Goal: Information Seeking & Learning: Learn about a topic

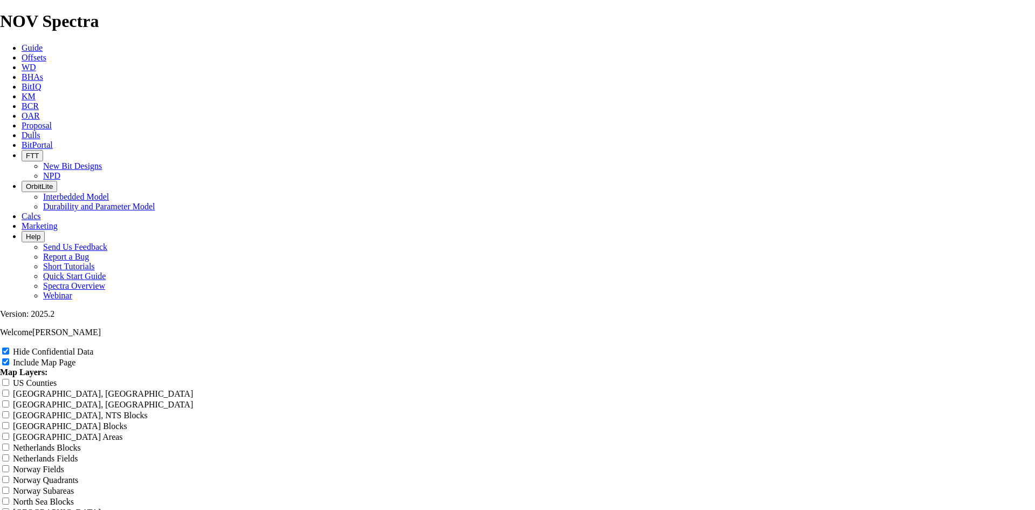
scroll to position [1294, 0]
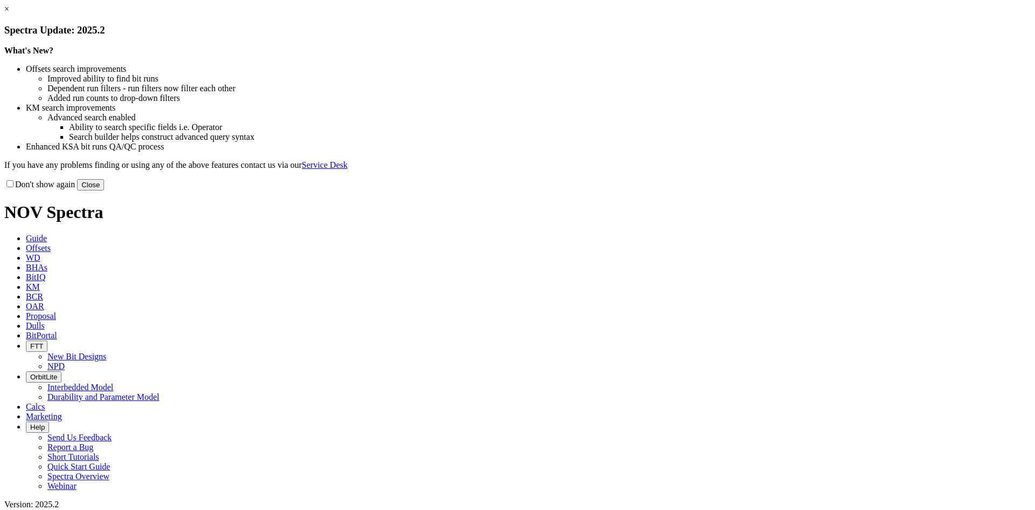
click at [9, 13] on link "×" at bounding box center [6, 8] width 5 height 9
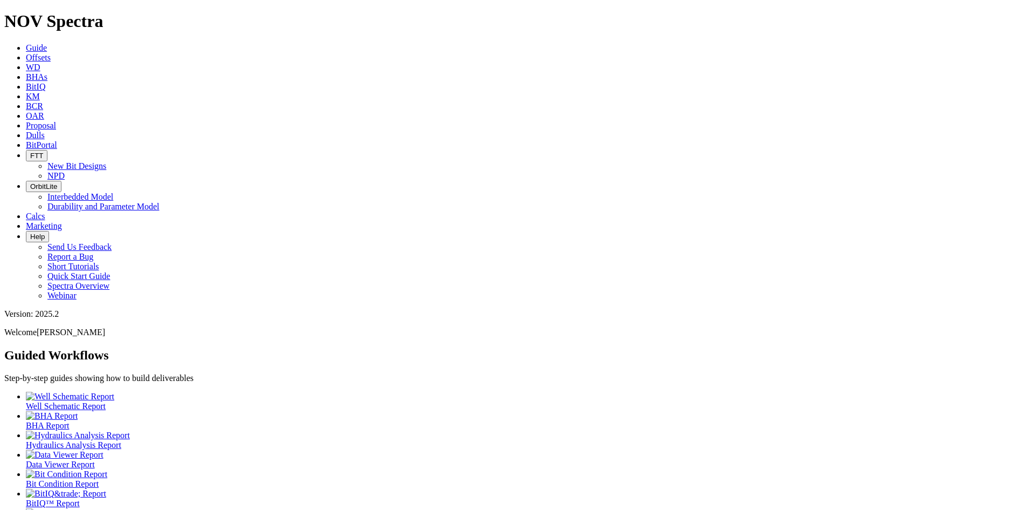
click at [51, 53] on link "Offsets" at bounding box center [38, 57] width 25 height 9
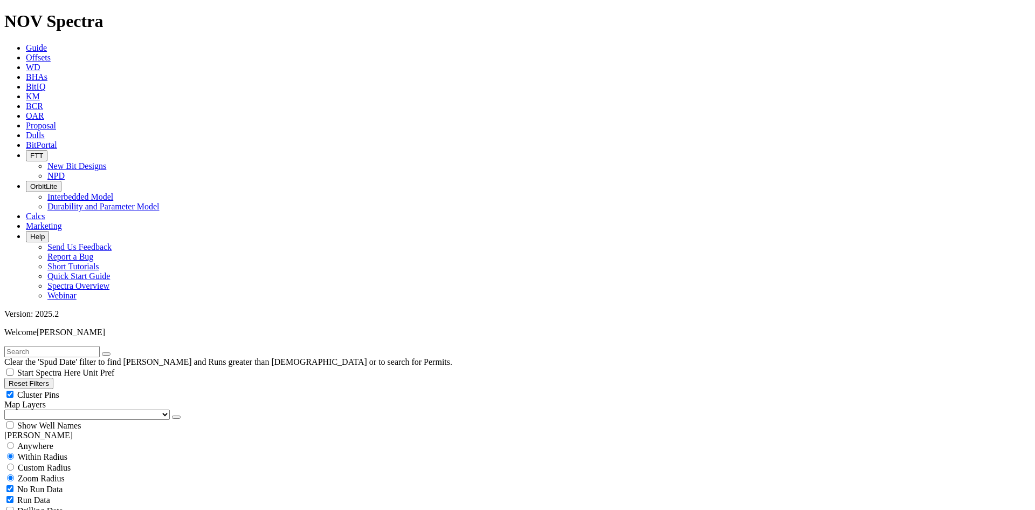
scroll to position [378, 0]
select select "7.875"
checkbox input "false"
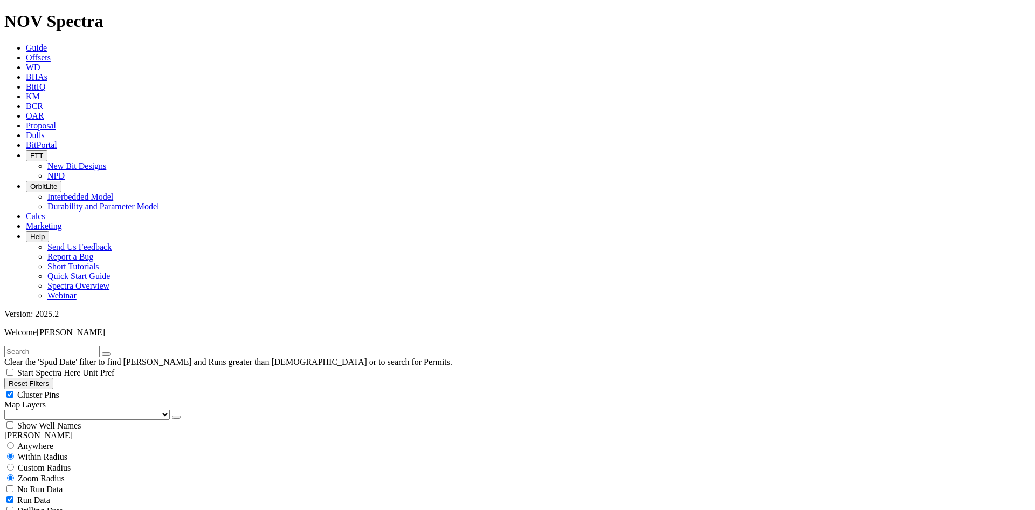
scroll to position [54578, 0]
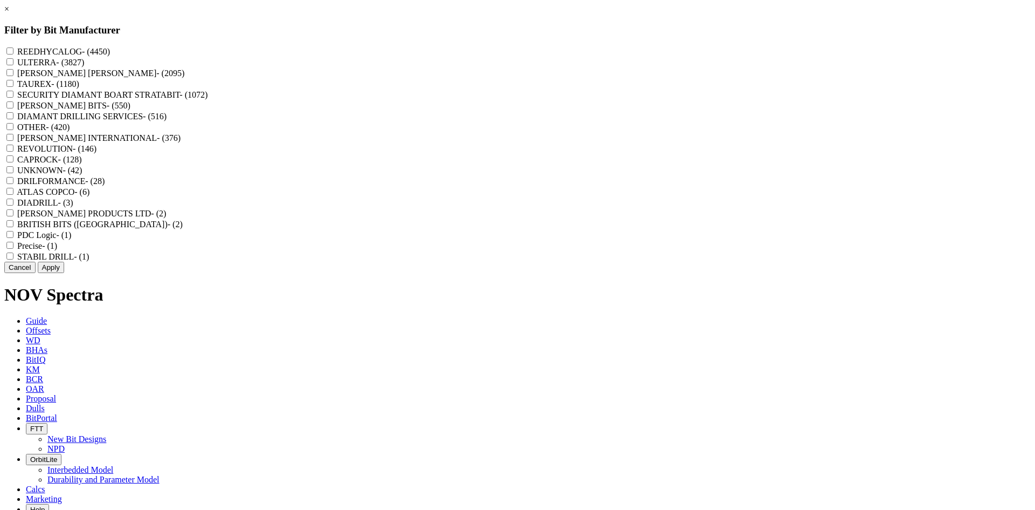
scroll to position [154901, 0]
click at [110, 47] on label "REEDHYCALOG - (4450)" at bounding box center [63, 51] width 93 height 9
click at [13, 47] on input "REEDHYCALOG - (4450)" at bounding box center [9, 50] width 7 height 7
checkbox input "true"
click at [583, 273] on div "Cancel Apply" at bounding box center [517, 267] width 1027 height 11
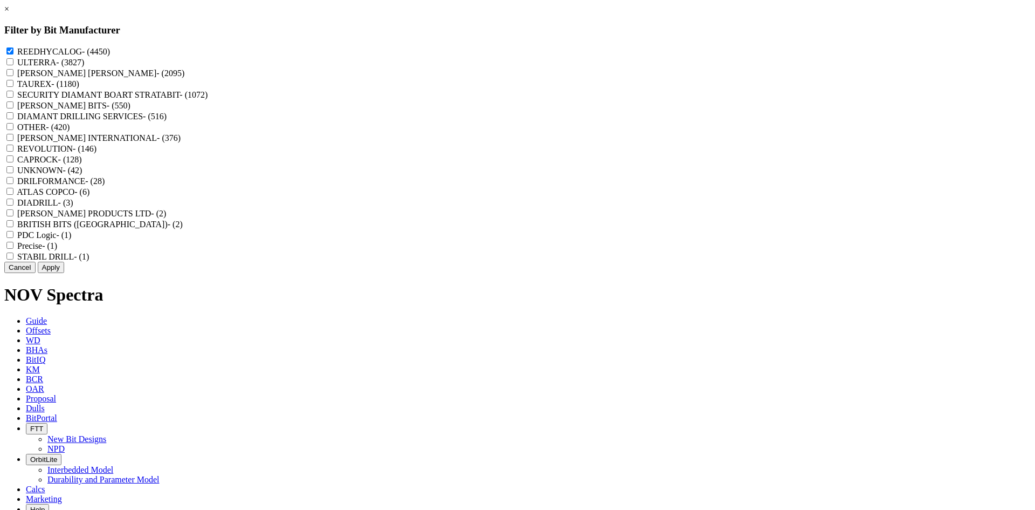
click at [64, 273] on button "Apply" at bounding box center [51, 267] width 26 height 11
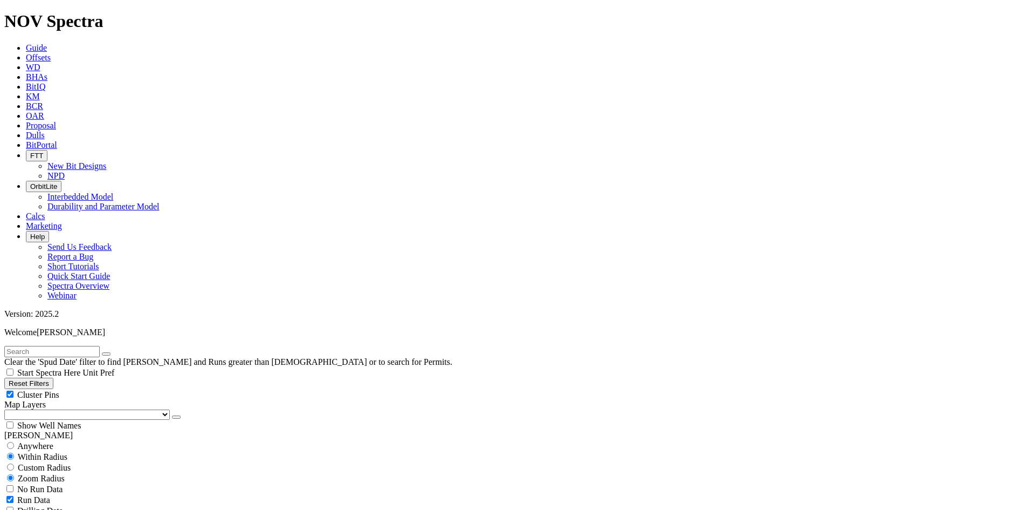
scroll to position [126570, 0]
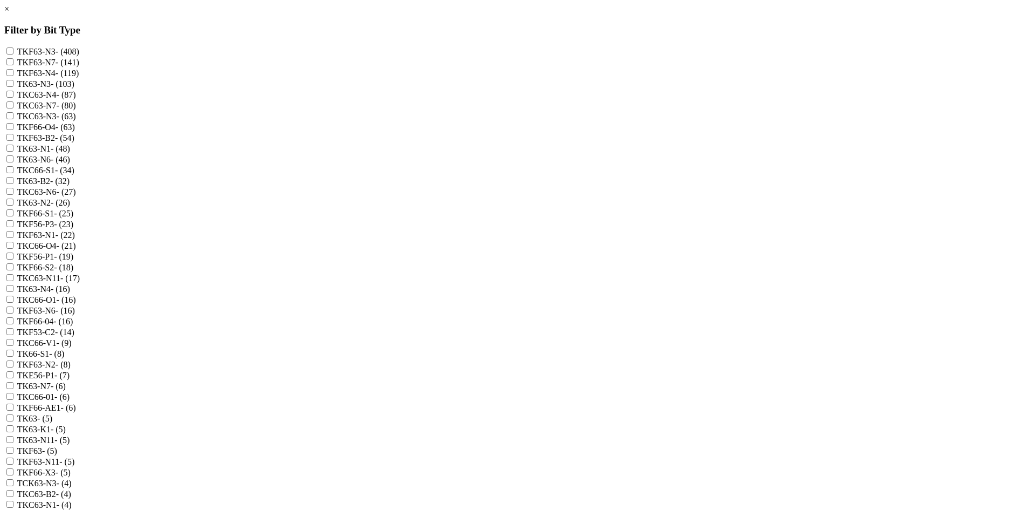
click at [79, 67] on label "TKF63-N7 - (141)" at bounding box center [48, 62] width 62 height 9
click at [13, 65] on input "TKF63-N7 - (141)" at bounding box center [9, 61] width 7 height 7
checkbox input "true"
click at [79, 51] on label "TKF63-N3 - (408)" at bounding box center [48, 51] width 62 height 9
click at [13, 51] on input "TKF63-N3 - (408)" at bounding box center [9, 50] width 7 height 7
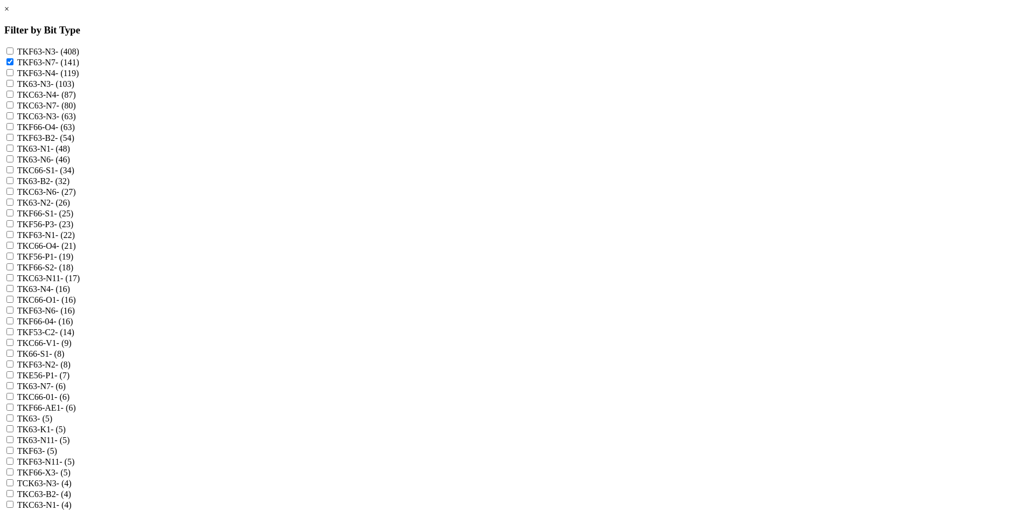
checkbox input "true"
click at [79, 78] on label "TKF63-N4 - (119)" at bounding box center [48, 72] width 62 height 9
click at [13, 76] on input "TKF63-N4 - (119)" at bounding box center [9, 72] width 7 height 7
checkbox input "true"
click at [74, 88] on label "TK63-N3 - (103)" at bounding box center [45, 83] width 57 height 9
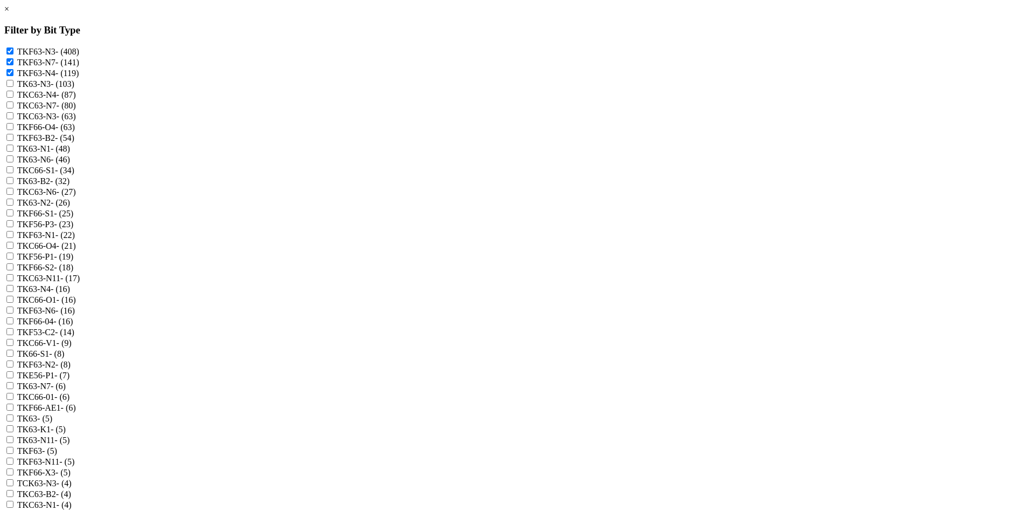
click at [13, 87] on input "TK63-N3 - (103)" at bounding box center [9, 83] width 7 height 7
checkbox input "true"
click at [76, 99] on label "TKC63-N4 - (87)" at bounding box center [46, 94] width 59 height 9
click at [13, 98] on input "TKC63-N4 - (87)" at bounding box center [9, 94] width 7 height 7
checkbox input "true"
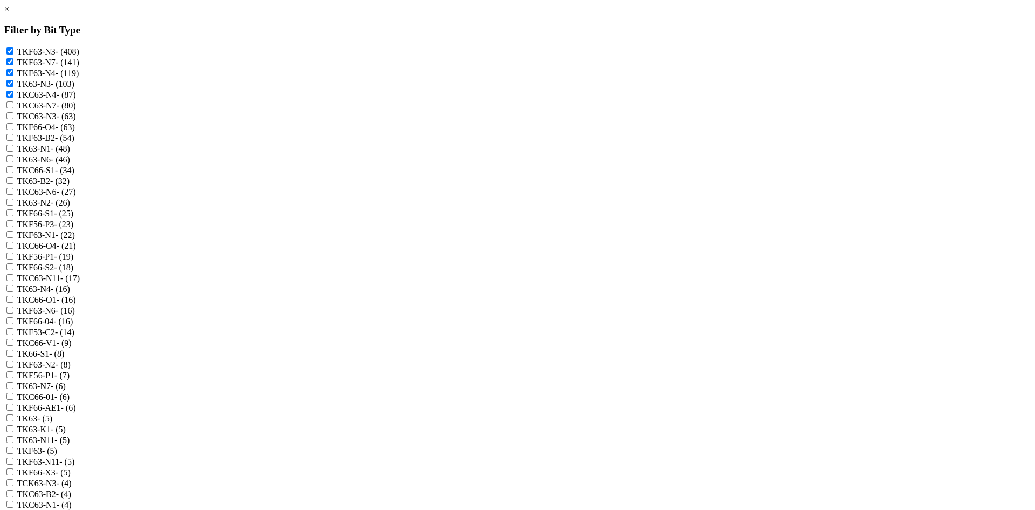
click at [76, 110] on label "TKC63-N7 - (80)" at bounding box center [46, 105] width 59 height 9
click at [13, 108] on input "TKC63-N7 - (80)" at bounding box center [9, 104] width 7 height 7
checkbox input "true"
click at [76, 121] on label "TKC63-N3 - (63)" at bounding box center [46, 116] width 59 height 9
click at [13, 119] on input "TKC63-N3 - (63)" at bounding box center [9, 115] width 7 height 7
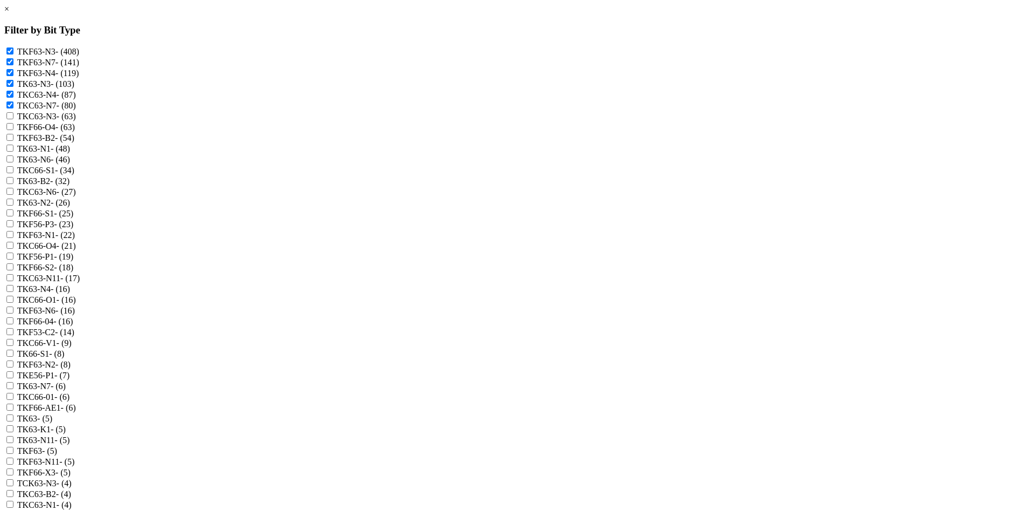
checkbox input "true"
drag, startPoint x: 470, startPoint y: 183, endPoint x: 475, endPoint y: 191, distance: 9.7
click at [70, 153] on label "TK63-N1 - (48)" at bounding box center [43, 148] width 53 height 9
click at [13, 152] on input "TK63-N1 - (48)" at bounding box center [9, 148] width 7 height 7
checkbox input "true"
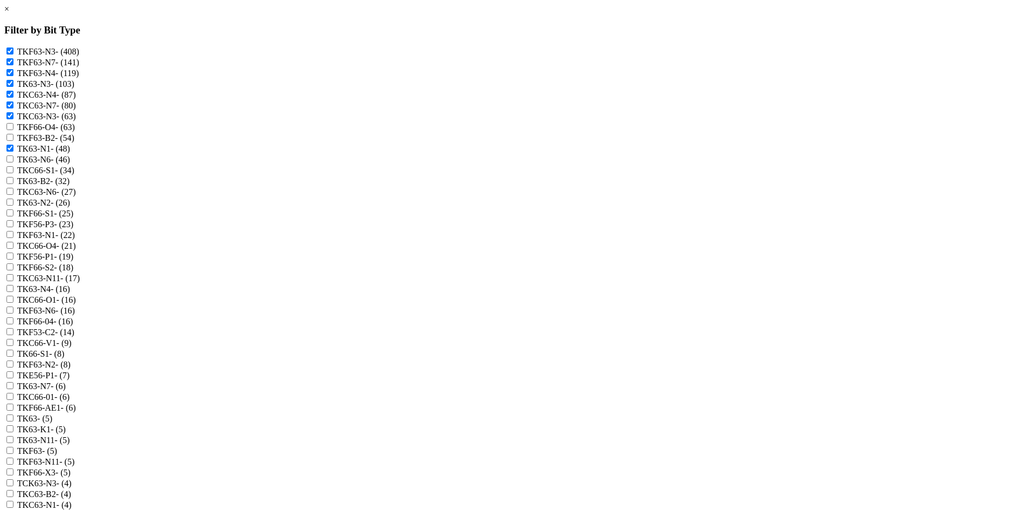
click at [70, 164] on label "TK63-N6 - (46)" at bounding box center [43, 159] width 53 height 9
click at [13, 162] on input "TK63-N6 - (46)" at bounding box center [9, 158] width 7 height 7
checkbox input "true"
click at [76, 196] on label "TKC63-N6 - (27)" at bounding box center [46, 191] width 59 height 9
click at [13, 195] on input "TKC63-N6 - (27)" at bounding box center [9, 191] width 7 height 7
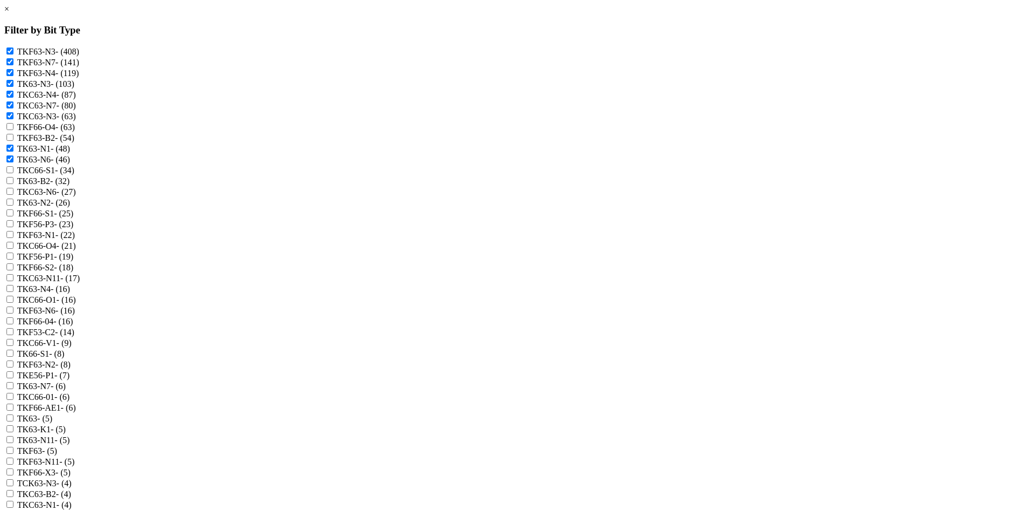
checkbox input "true"
click at [70, 207] on label "TK63-N2 - (26)" at bounding box center [43, 202] width 53 height 9
click at [13, 205] on input "TK63-N2 - (26)" at bounding box center [9, 201] width 7 height 7
checkbox input "true"
click at [75, 239] on label "TKF63-N1 - (22)" at bounding box center [46, 234] width 58 height 9
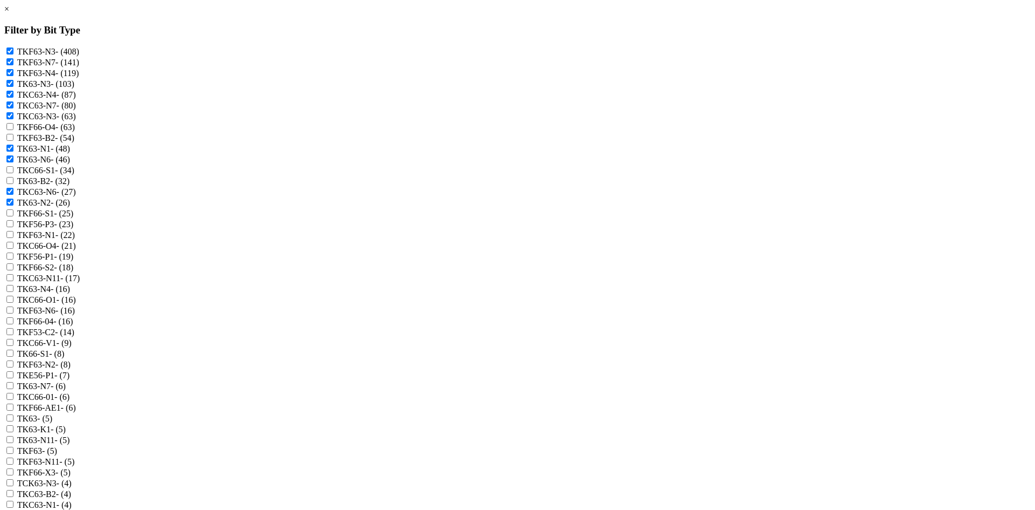
click at [13, 238] on input "TKF63-N1 - (22)" at bounding box center [9, 234] width 7 height 7
checkbox input "true"
click at [80, 283] on label "TKC63-N11 - (17)" at bounding box center [48, 277] width 63 height 9
click at [13, 281] on input "TKC63-N11 - (17)" at bounding box center [9, 277] width 7 height 7
checkbox input "true"
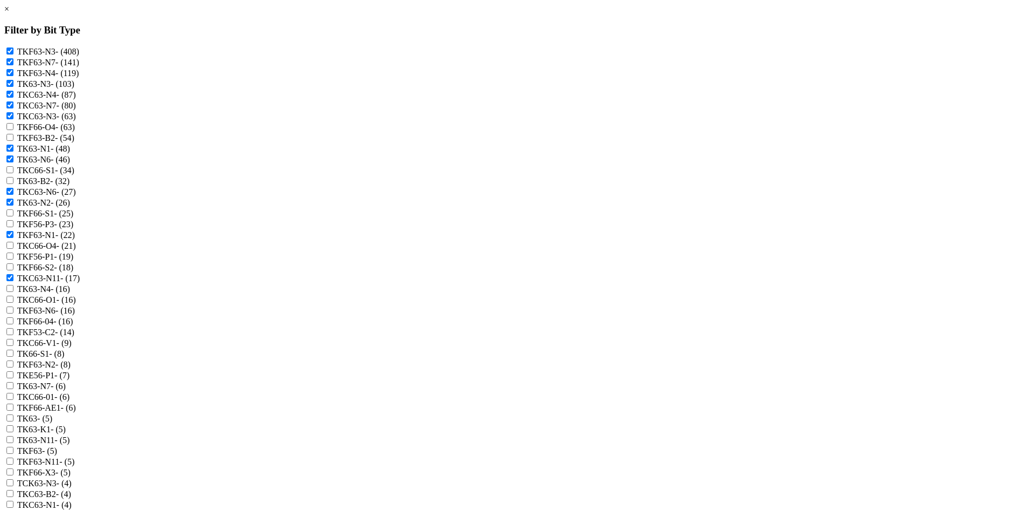
click at [70, 293] on label "TK63-N4 - (16)" at bounding box center [43, 288] width 53 height 9
click at [13, 292] on input "TK63-N4 - (16)" at bounding box center [9, 288] width 7 height 7
checkbox input "true"
click at [75, 315] on label "TKF63-N6 - (16)" at bounding box center [46, 310] width 58 height 9
click at [13, 313] on input "TKF63-N6 - (16)" at bounding box center [9, 309] width 7 height 7
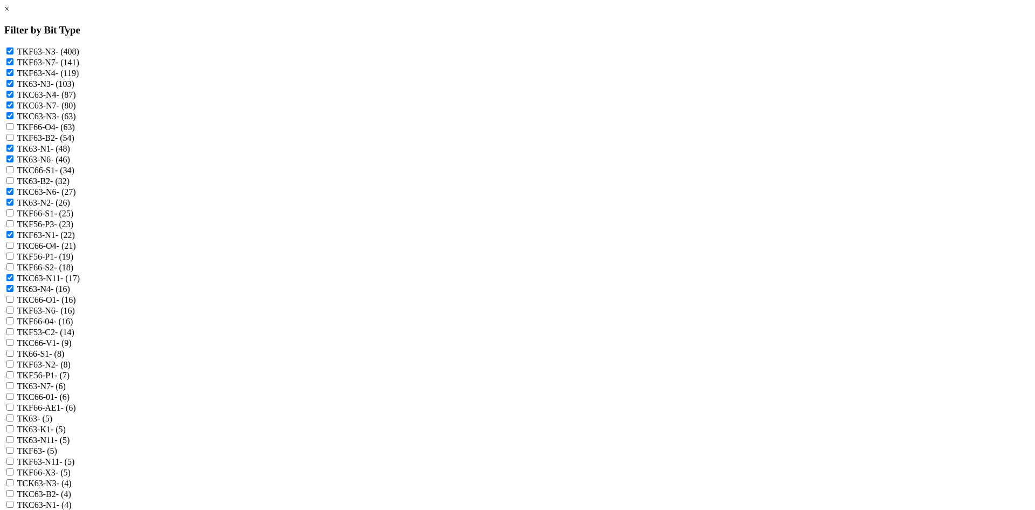
checkbox input "true"
click at [71, 369] on label "TKF63-N2 - (8)" at bounding box center [43, 364] width 53 height 9
click at [13, 367] on input "TKF63-N2 - (8)" at bounding box center [9, 363] width 7 height 7
checkbox input "true"
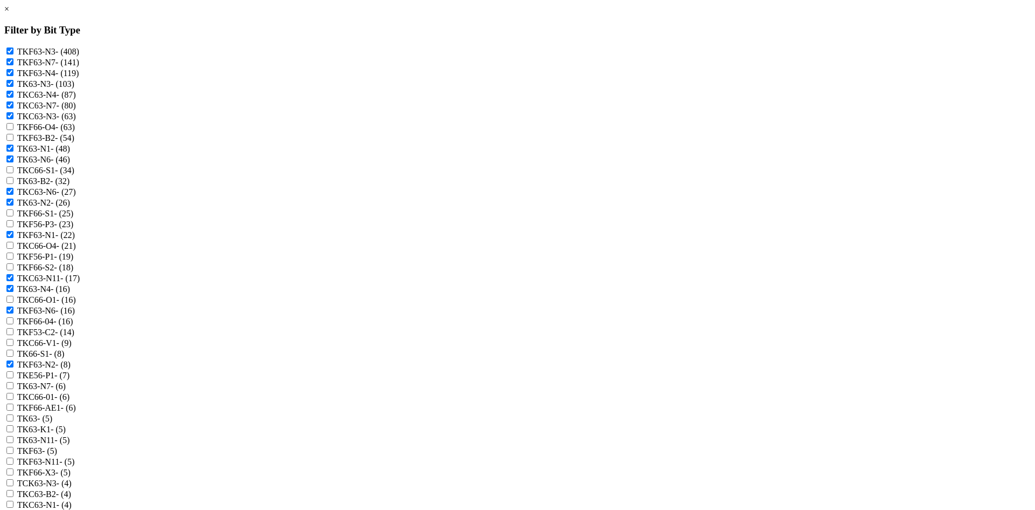
click at [66, 390] on label "TK63-N7 - (6)" at bounding box center [41, 385] width 49 height 9
click at [13, 389] on input "TK63-N7 - (6)" at bounding box center [9, 385] width 7 height 7
checkbox input "true"
click at [70, 435] on label "TK63-N11 - (5)" at bounding box center [43, 439] width 53 height 9
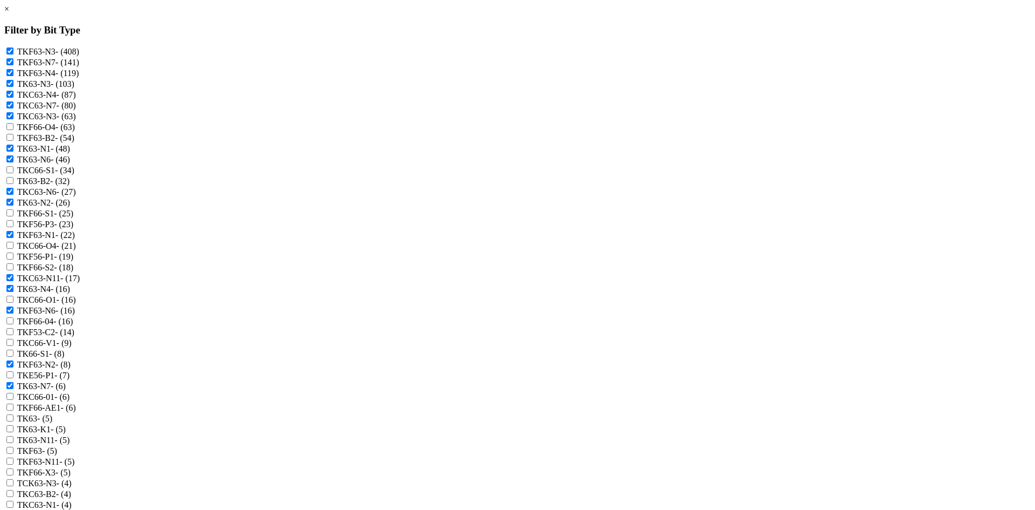
click at [13, 436] on input "TK63-N11 - (5)" at bounding box center [9, 439] width 7 height 7
checkbox input "true"
click at [75, 457] on label "TKF63-N11 - (5)" at bounding box center [46, 461] width 58 height 9
click at [13, 457] on input "TKF63-N11 - (5)" at bounding box center [9, 460] width 7 height 7
checkbox input "true"
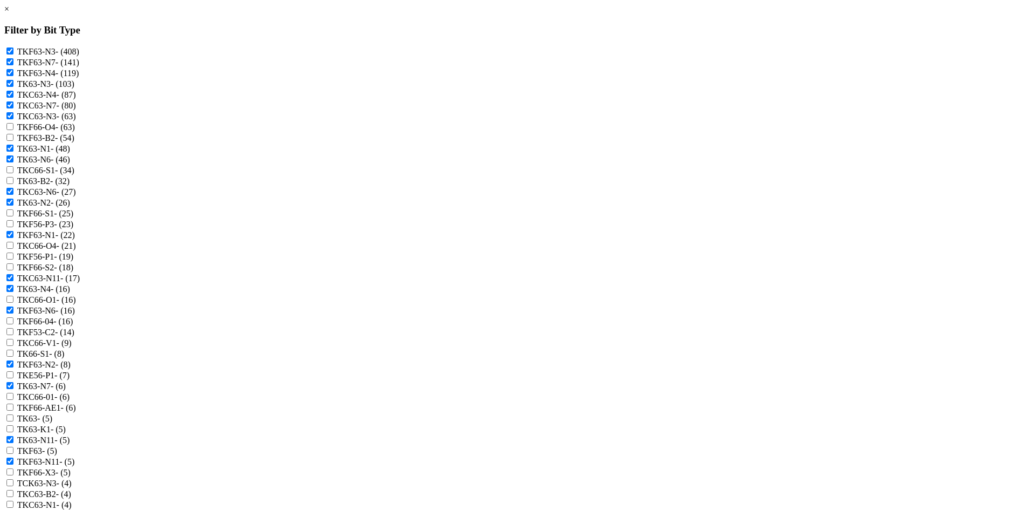
scroll to position [216, 0]
click at [72, 500] on label "TKC63-N1 - (4)" at bounding box center [44, 504] width 54 height 9
click at [13, 500] on input "TKC63-N1 - (4)" at bounding box center [9, 503] width 7 height 7
checkbox input "true"
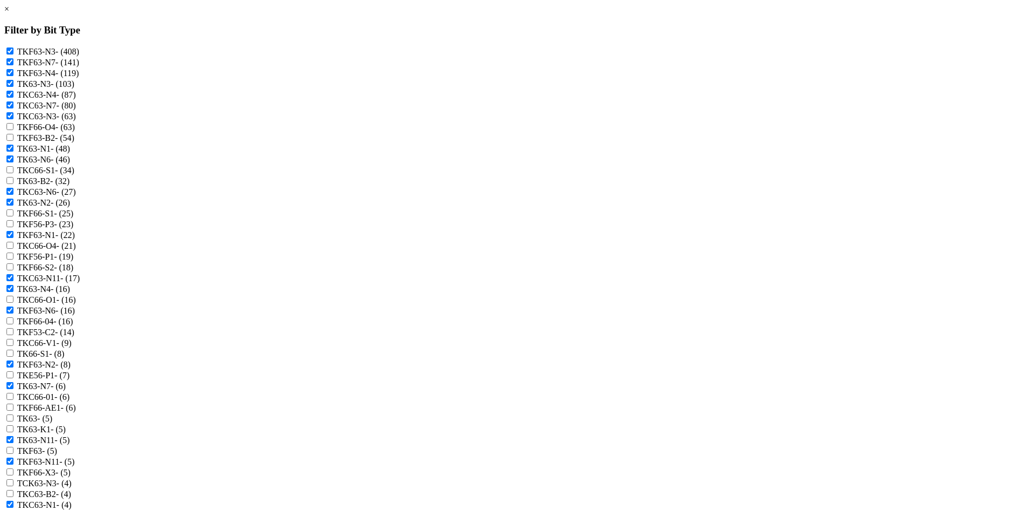
checkbox input "true"
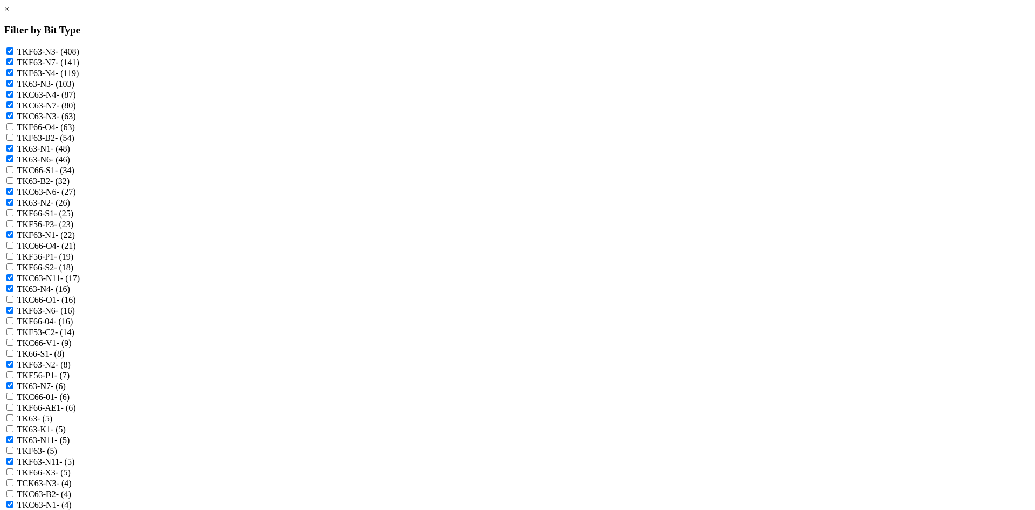
scroll to position [378, 0]
checkbox input "true"
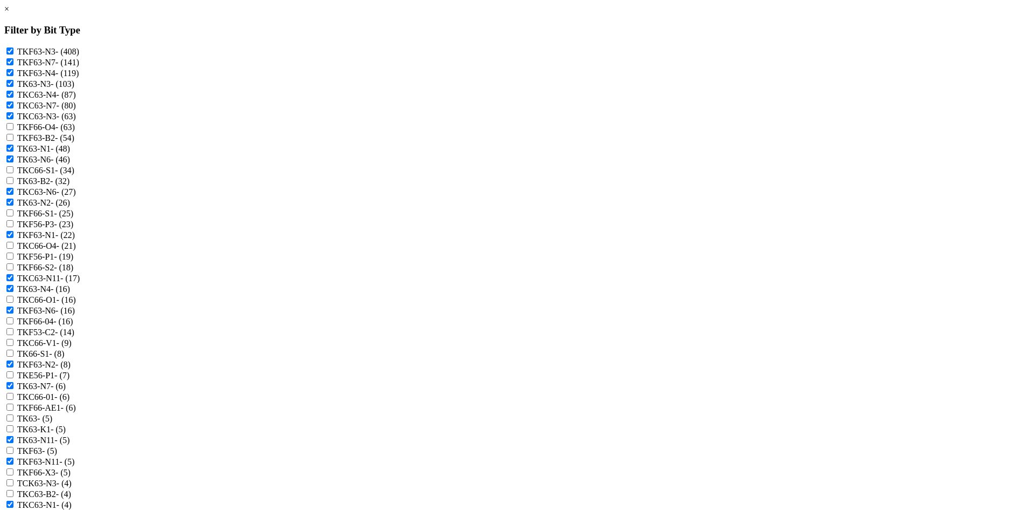
checkbox input "true"
checkbox N3 "true"
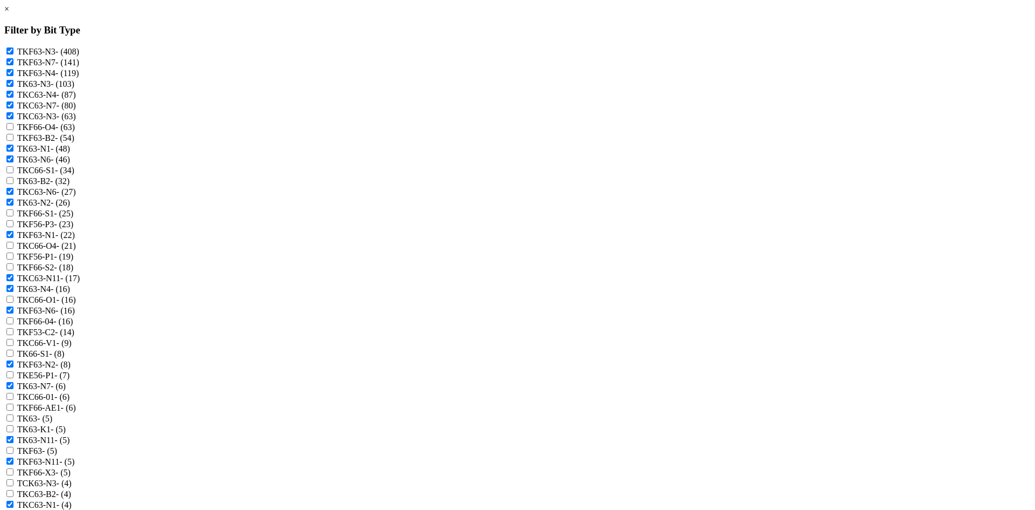
checkbox N3 "true"
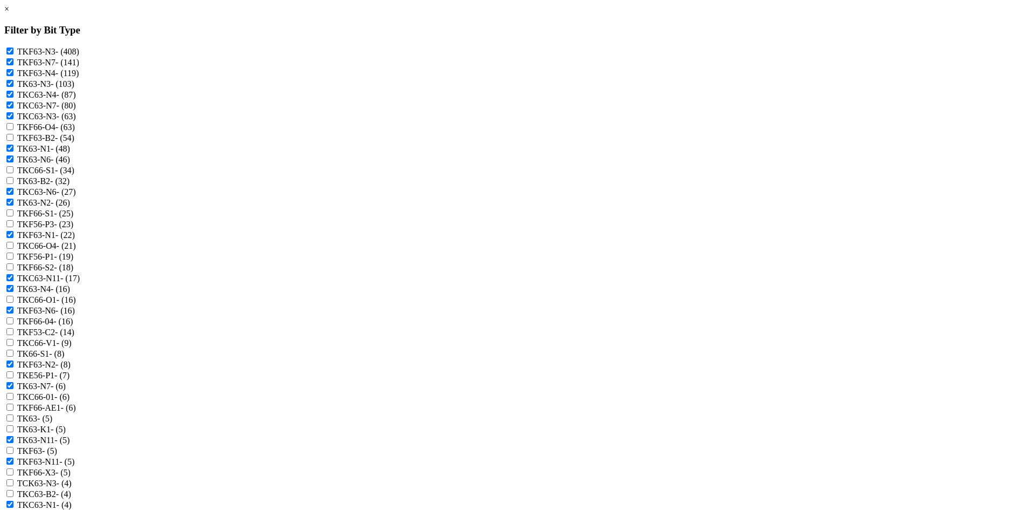
checkbox input "true"
checkbox N1 "true"
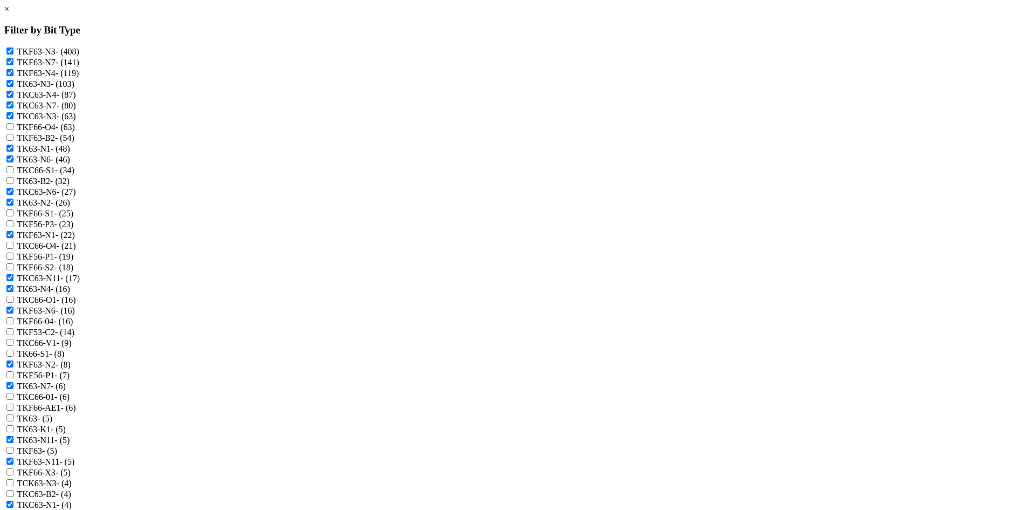
scroll to position [539, 0]
checkbox input "true"
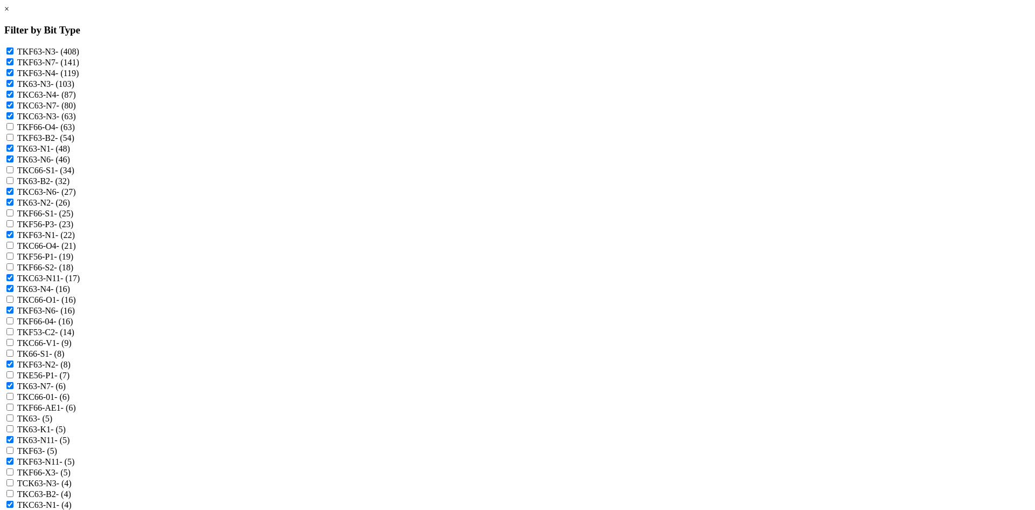
checkbox N4 "true"
checkbox input "true"
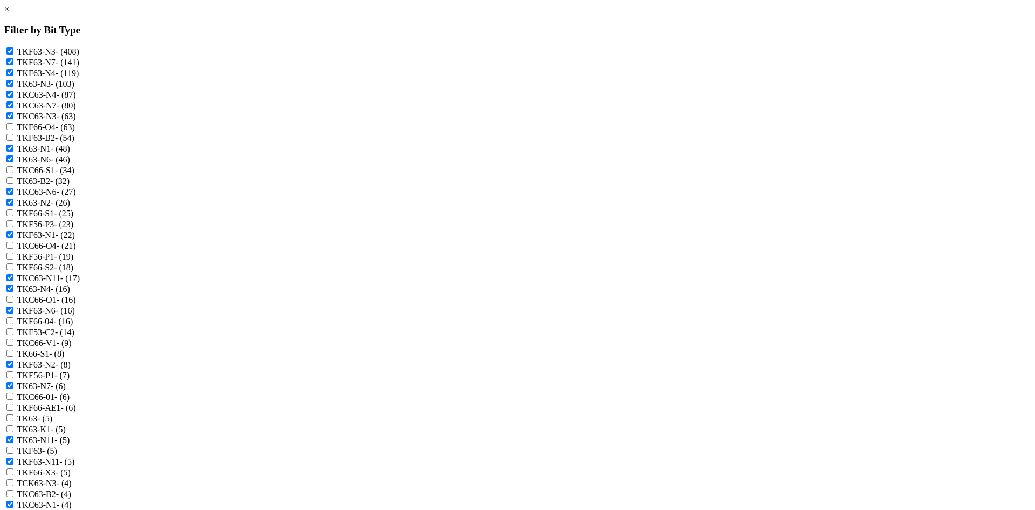
scroll to position [647, 0]
checkbox input "true"
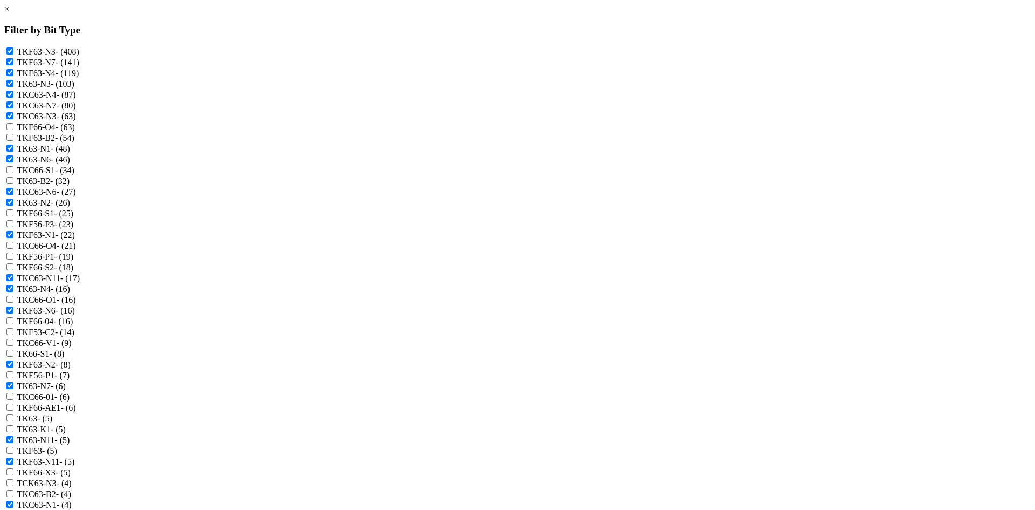
checkbox input "true"
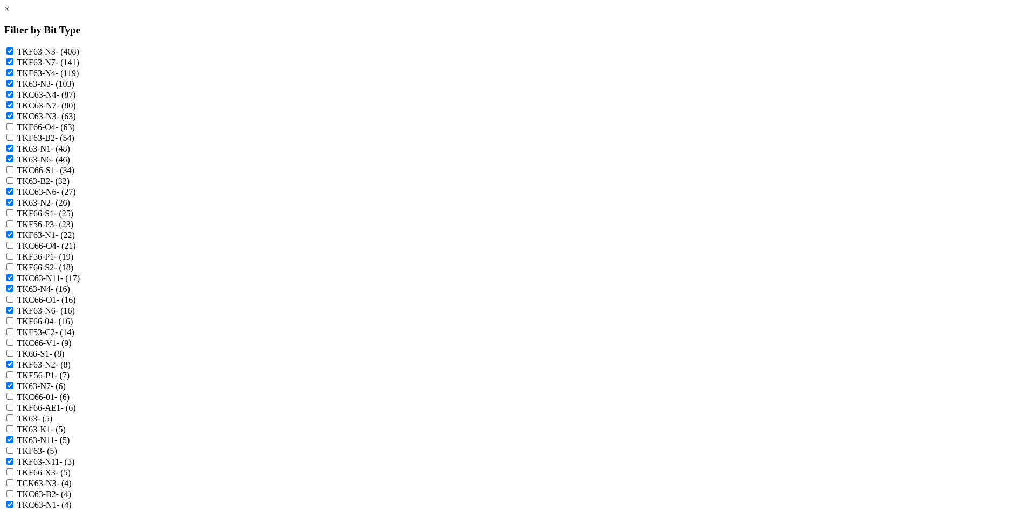
checkbox input "true"
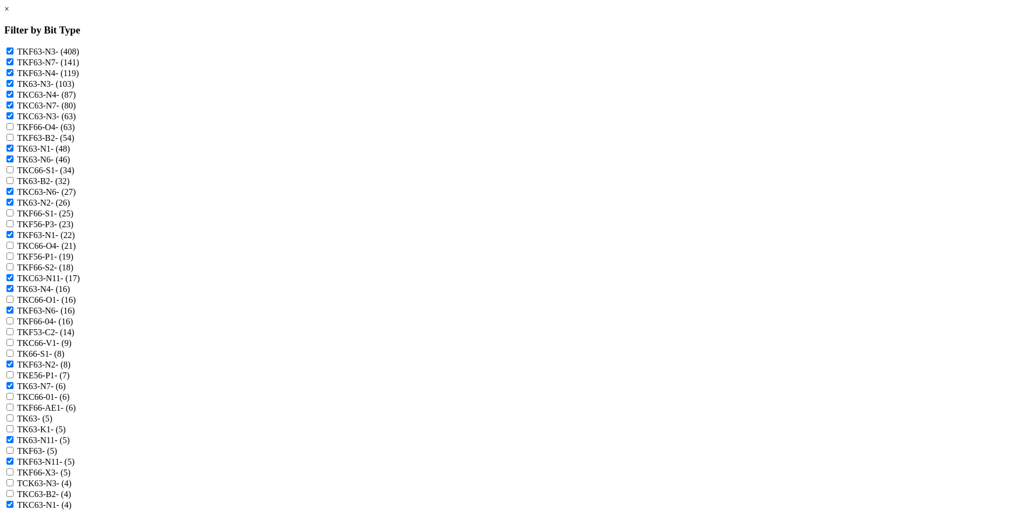
checkbox input "true"
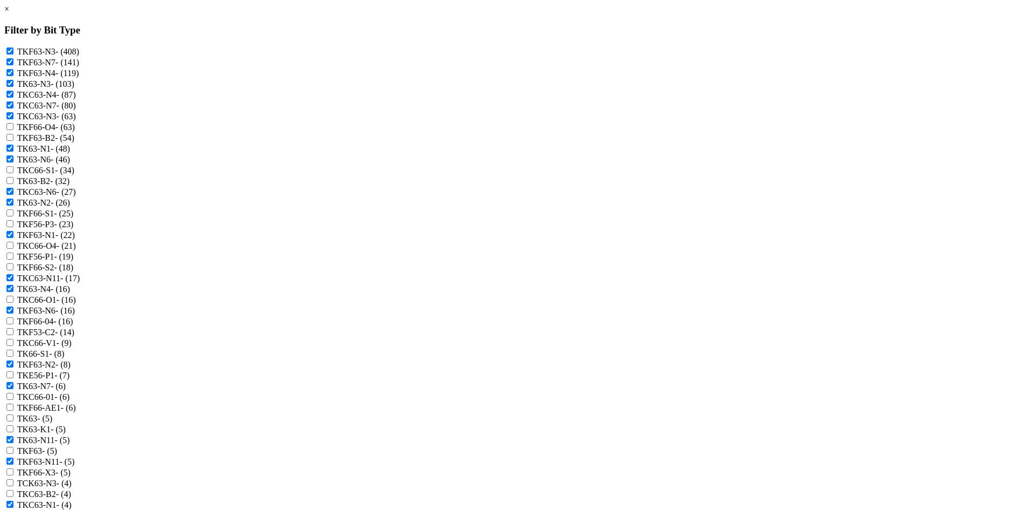
checkbox input "false"
checkbox -N4 "true"
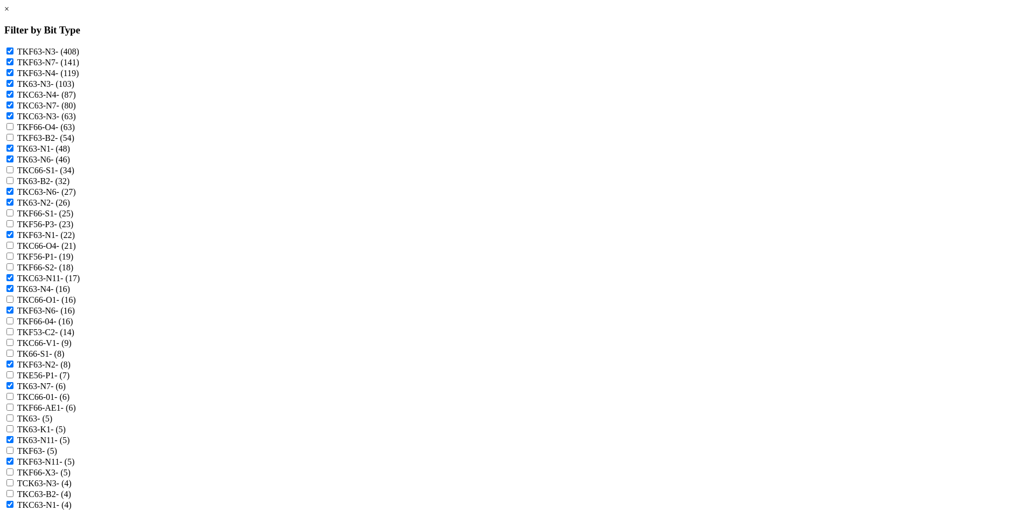
checkbox N3 "true"
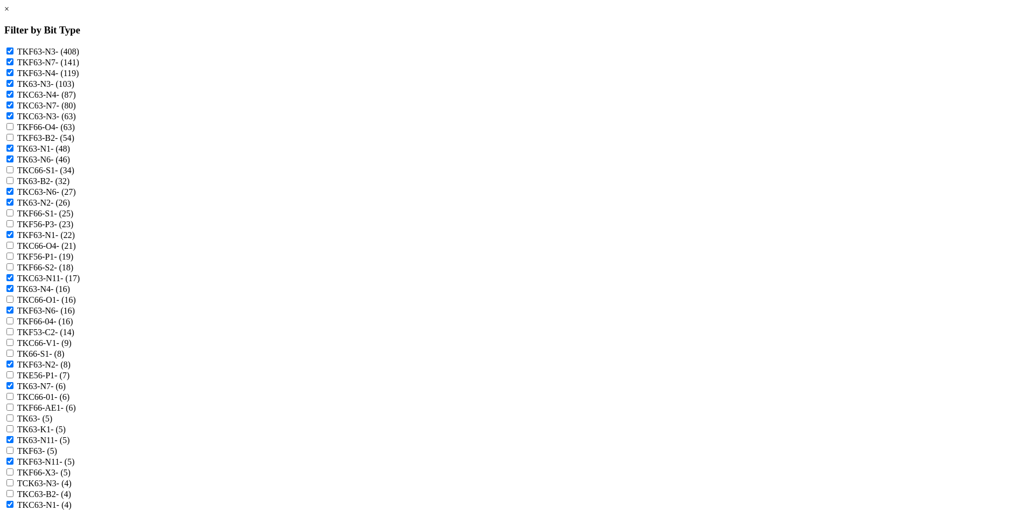
checkbox input "true"
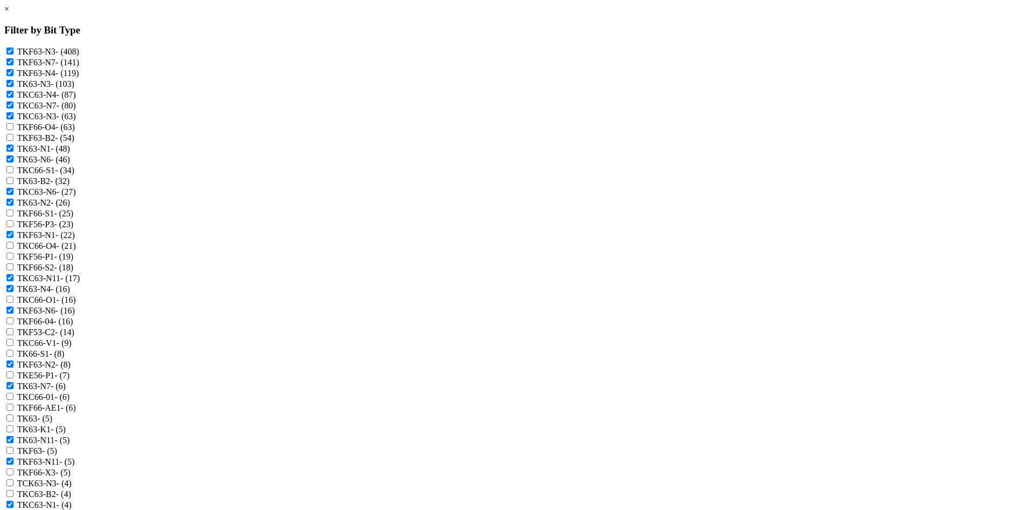
checkbox input "true"
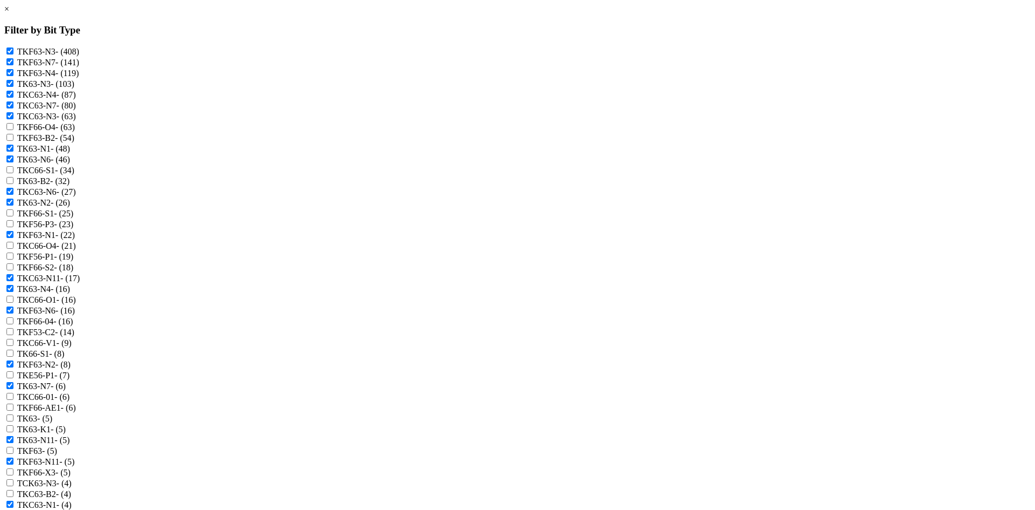
checkbox input "true"
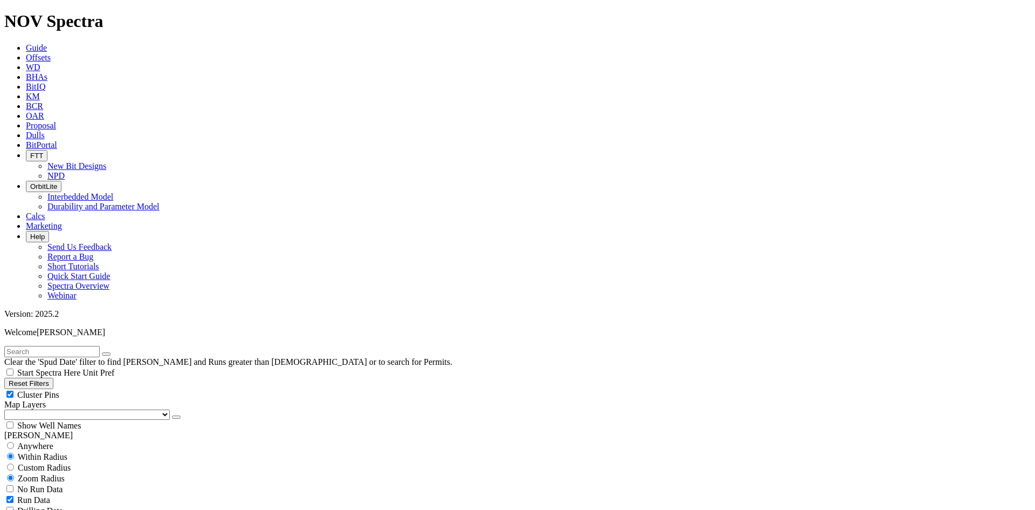
scroll to position [107915, 0]
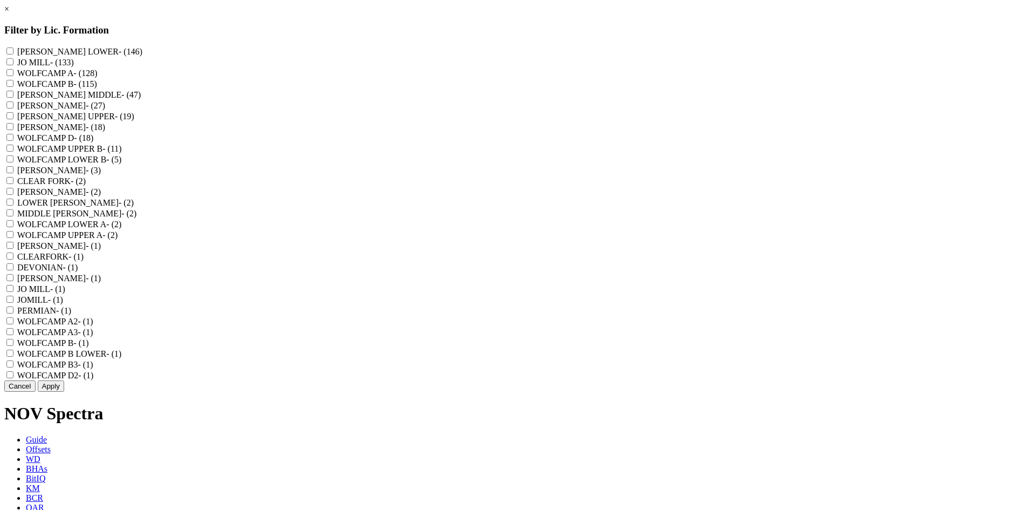
click at [142, 52] on label "[PERSON_NAME] LOWER - (146)" at bounding box center [79, 51] width 125 height 9
click at [13, 52] on LOWER "[PERSON_NAME] LOWER - (146)" at bounding box center [9, 50] width 7 height 7
checkbox LOWER "true"
click at [134, 121] on label "[PERSON_NAME] UPPER - (19)" at bounding box center [75, 116] width 117 height 9
click at [13, 119] on UPPER "[PERSON_NAME] UPPER - (19)" at bounding box center [9, 115] width 7 height 7
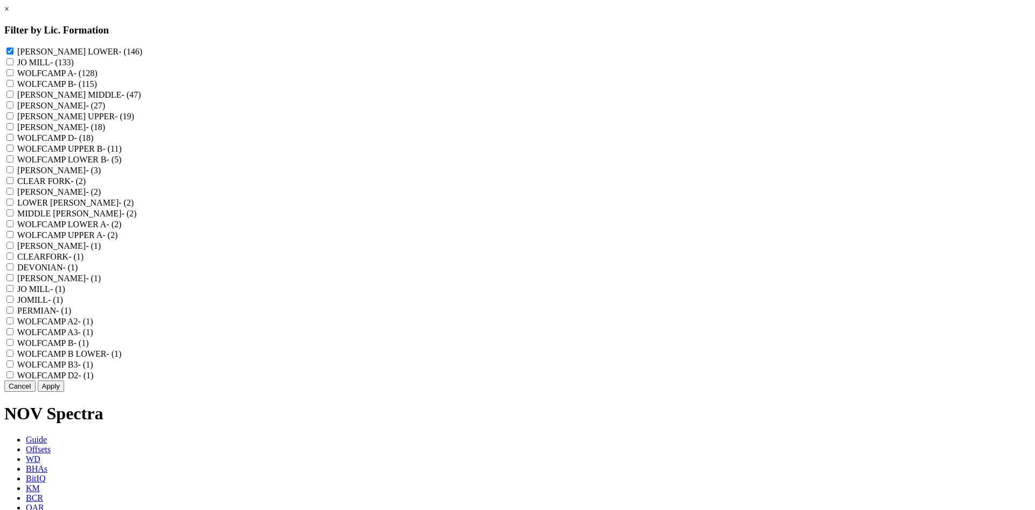
checkbox UPPER "true"
click at [105, 132] on label "[PERSON_NAME] - (18)" at bounding box center [61, 126] width 88 height 9
click at [13, 130] on input "[PERSON_NAME] - (18)" at bounding box center [9, 126] width 7 height 7
checkbox input "true"
click at [141, 99] on label "[PERSON_NAME] MIDDLE - (47)" at bounding box center [79, 94] width 124 height 9
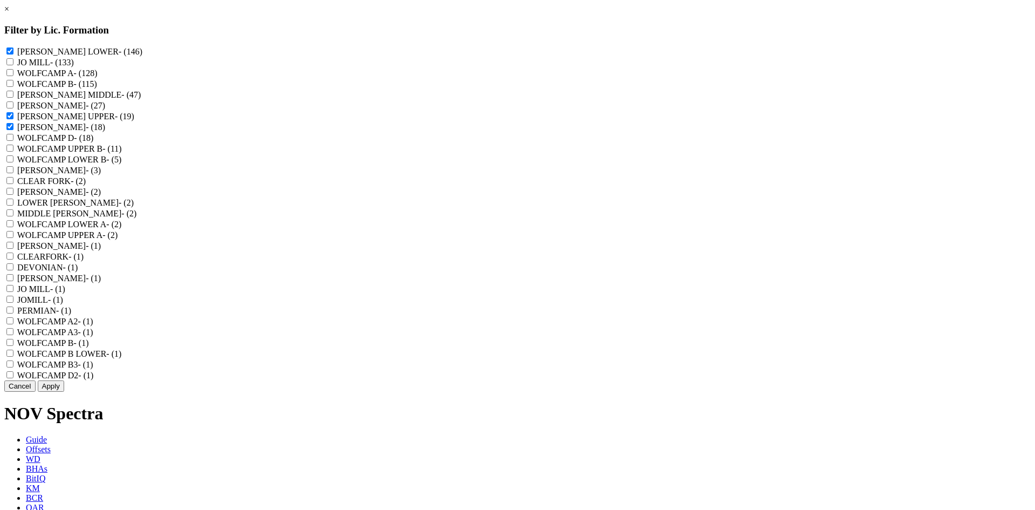
click at [13, 98] on MIDDLE "[PERSON_NAME] MIDDLE - (47)" at bounding box center [9, 94] width 7 height 7
checkbox MIDDLE "true"
click at [134, 207] on label "LOWER [PERSON_NAME] - (2)" at bounding box center [75, 202] width 116 height 9
click at [13, 205] on SPRABERRY "LOWER [PERSON_NAME] - (2)" at bounding box center [9, 201] width 7 height 7
checkbox SPRABERRY "true"
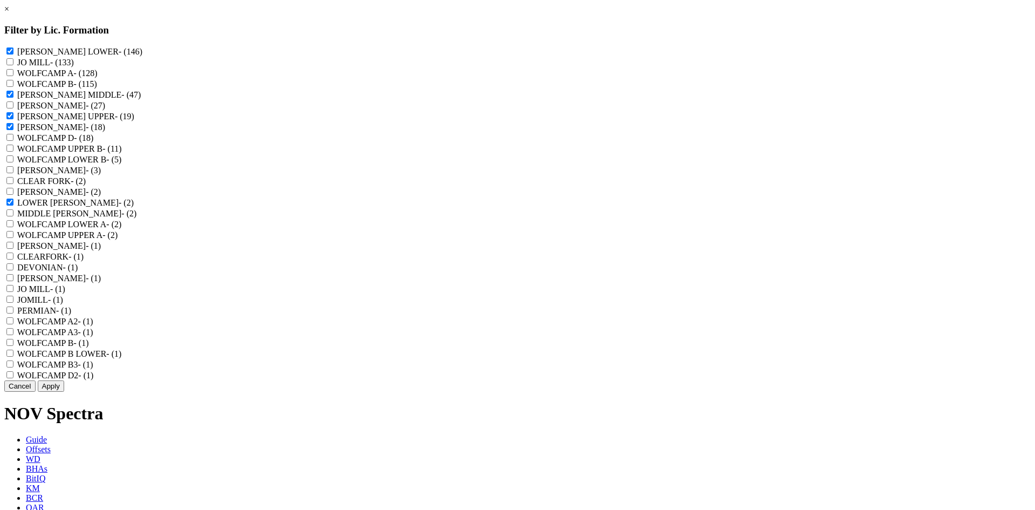
scroll to position [42, 0]
click at [64, 392] on button "Apply" at bounding box center [51, 385] width 26 height 11
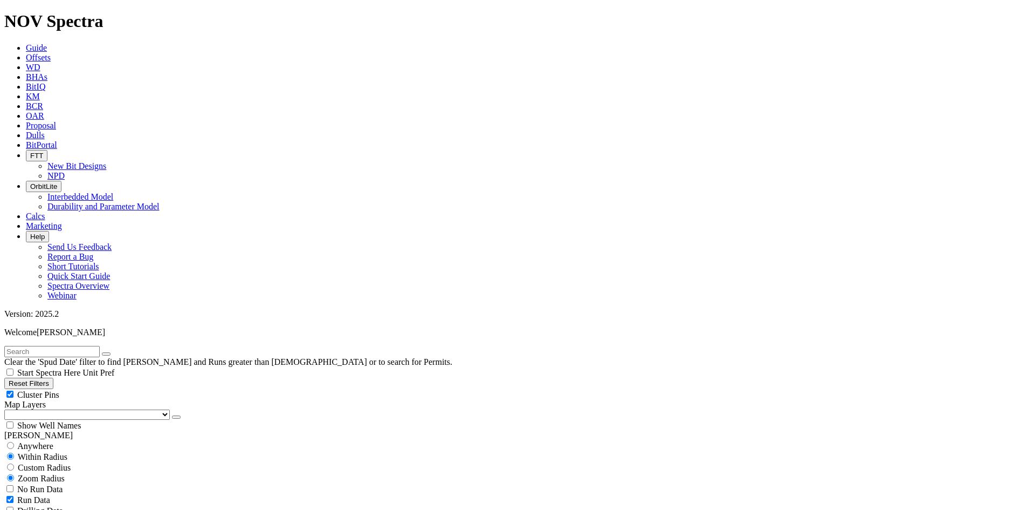
scroll to position [27636, 0]
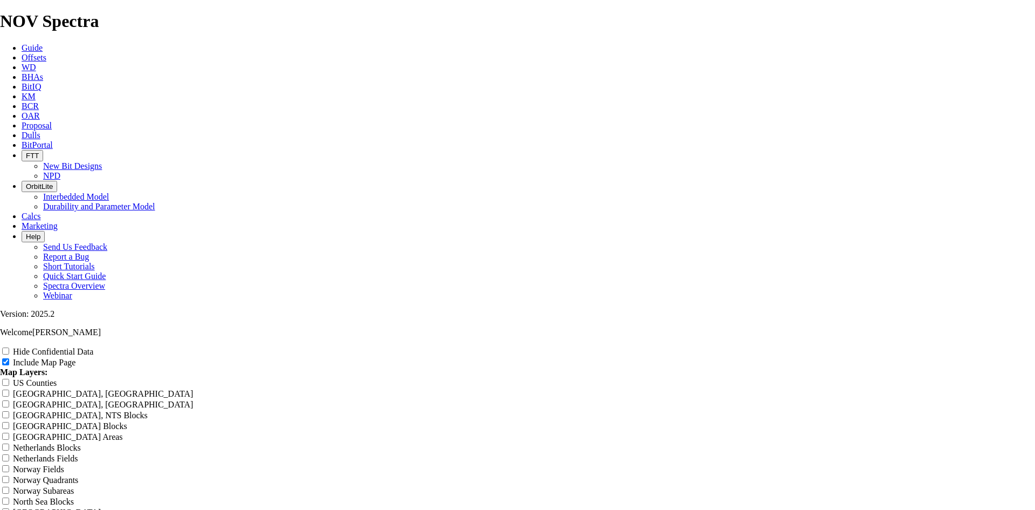
click at [931, 346] on div "Hide Confidential Data" at bounding box center [517, 351] width 1035 height 11
click at [9, 347] on input "Hide Confidential Data" at bounding box center [5, 350] width 7 height 7
checkbox input "true"
drag, startPoint x: 600, startPoint y: 79, endPoint x: 369, endPoint y: 89, distance: 231.6
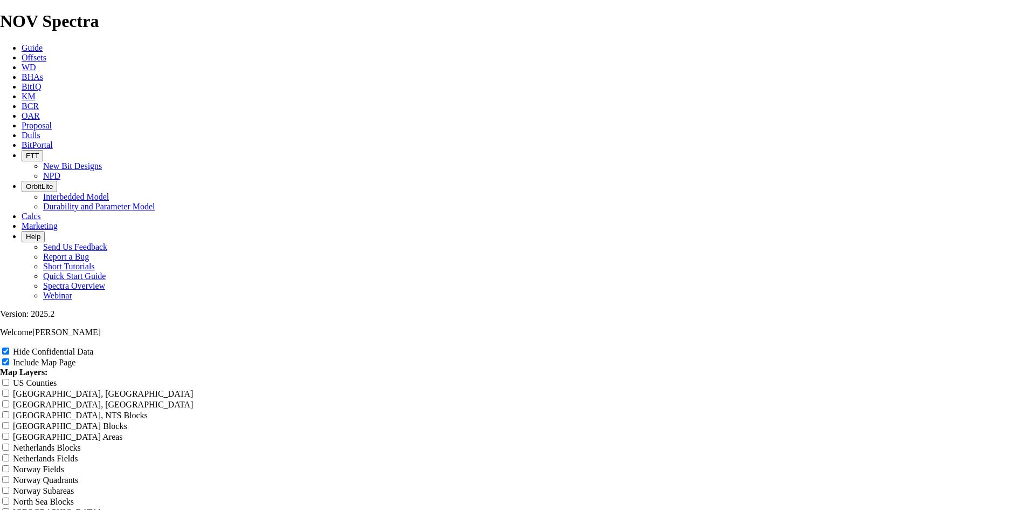
type input "7"
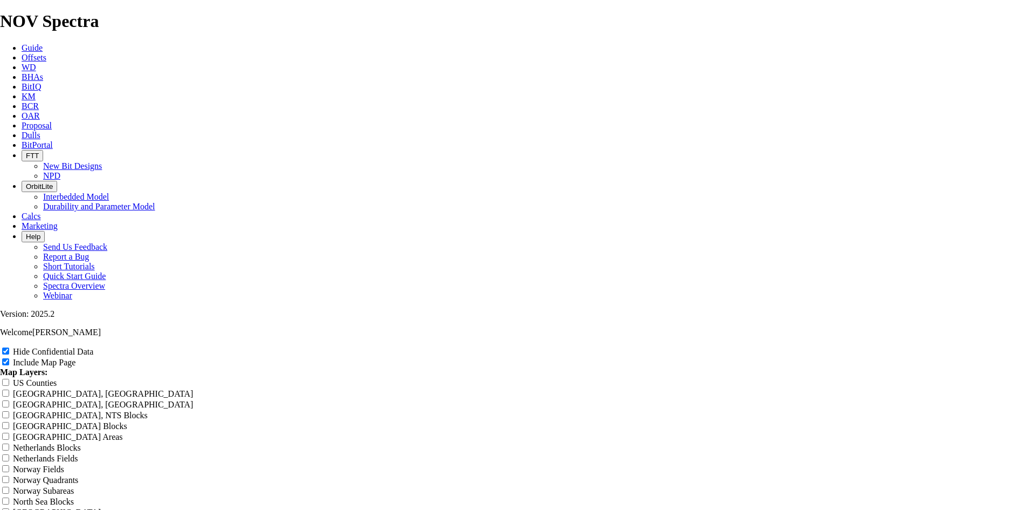
type input "7"
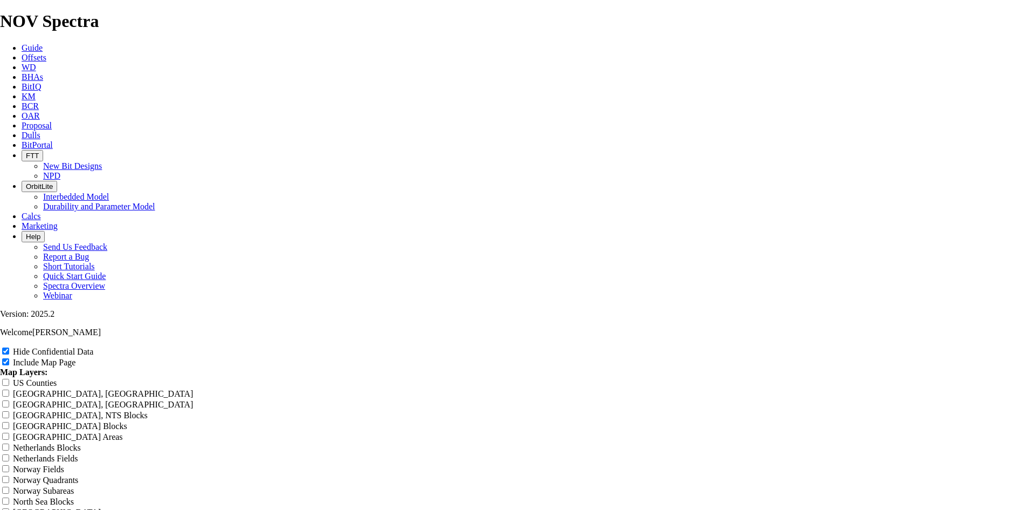
type input "7"
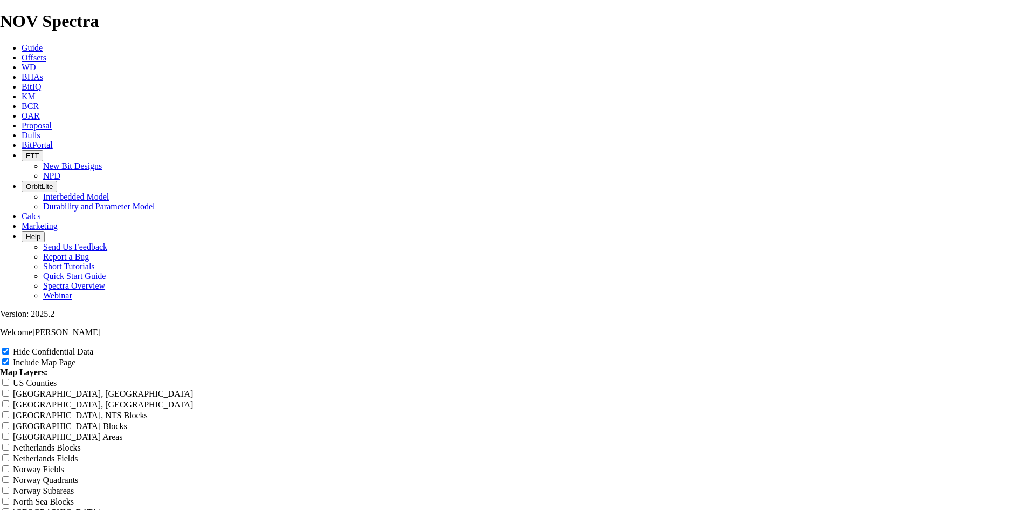
type input "7"
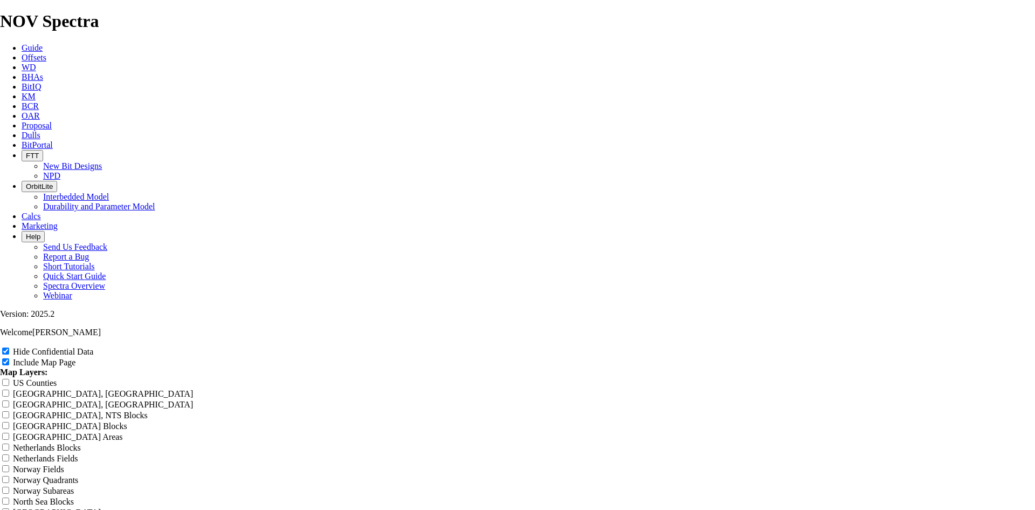
type input "7"
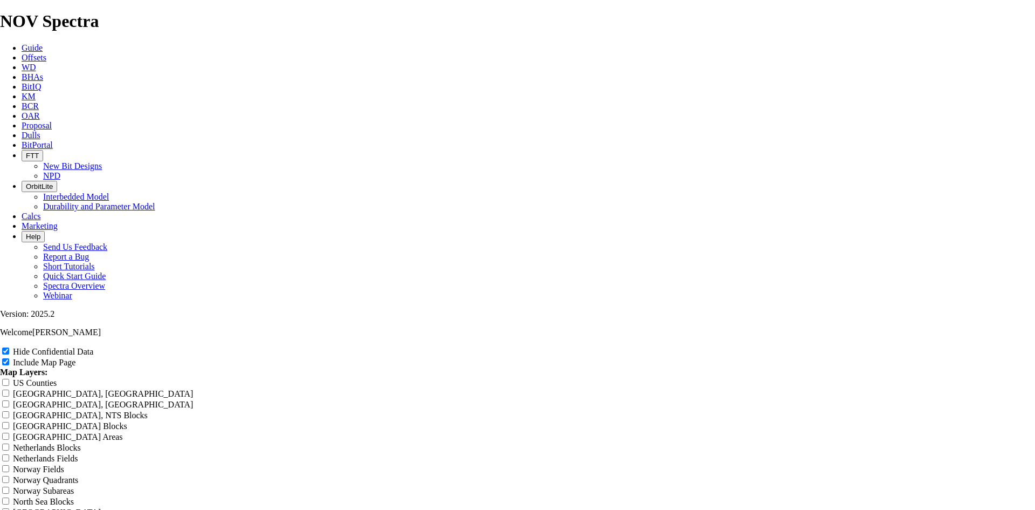
type input "7"
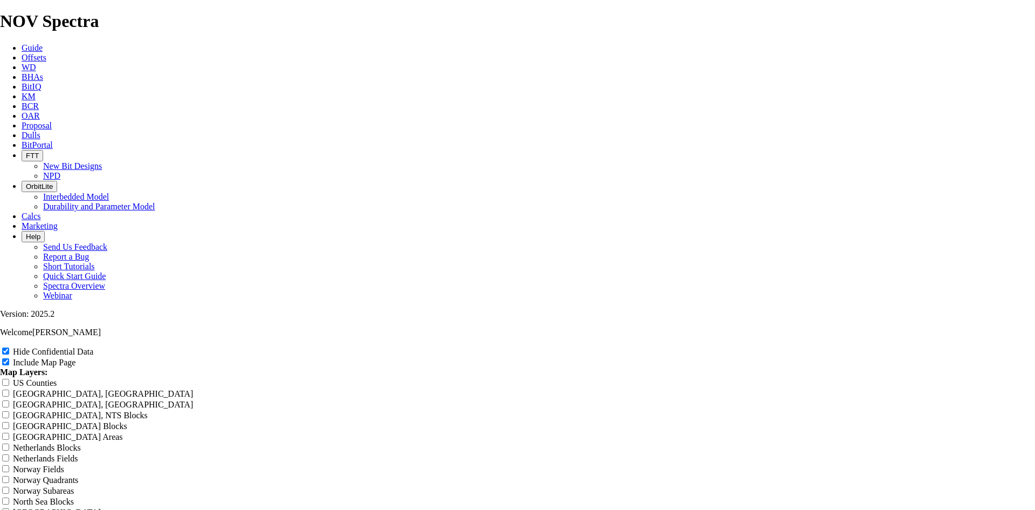
type input "7"
type input "7."
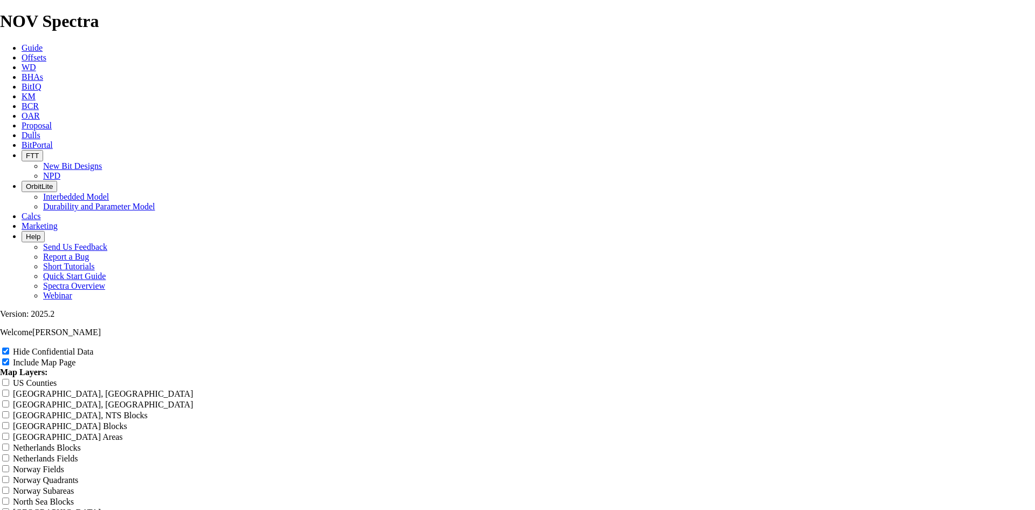
type input "7."
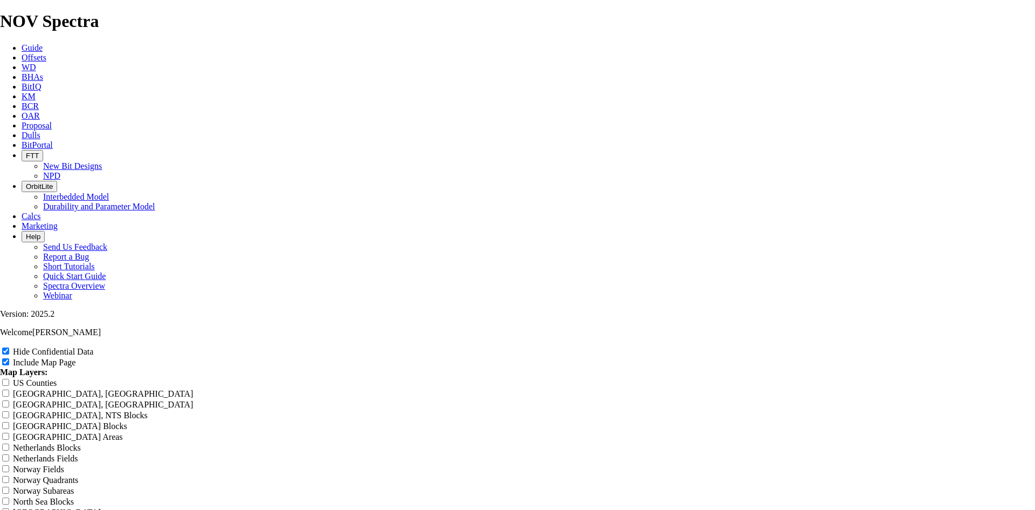
type input "7."
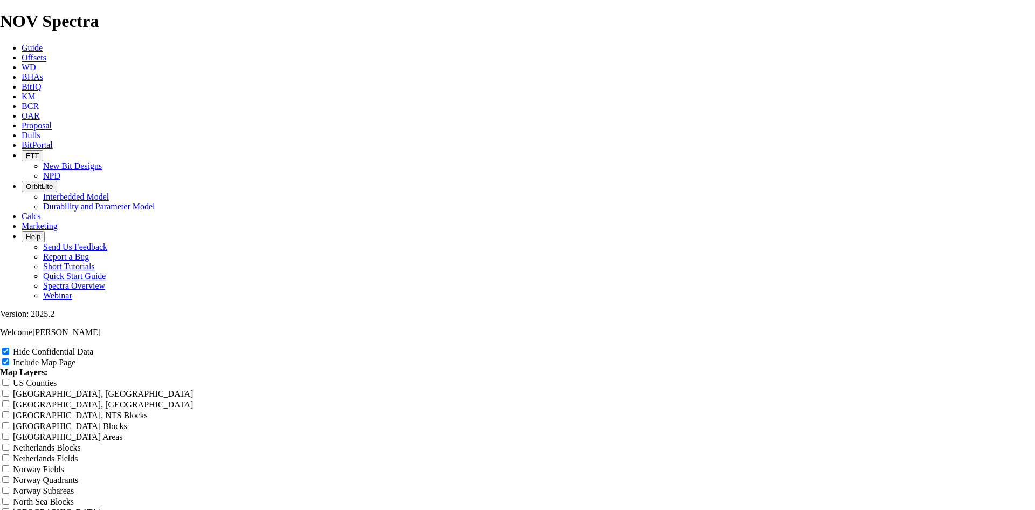
type input "7."
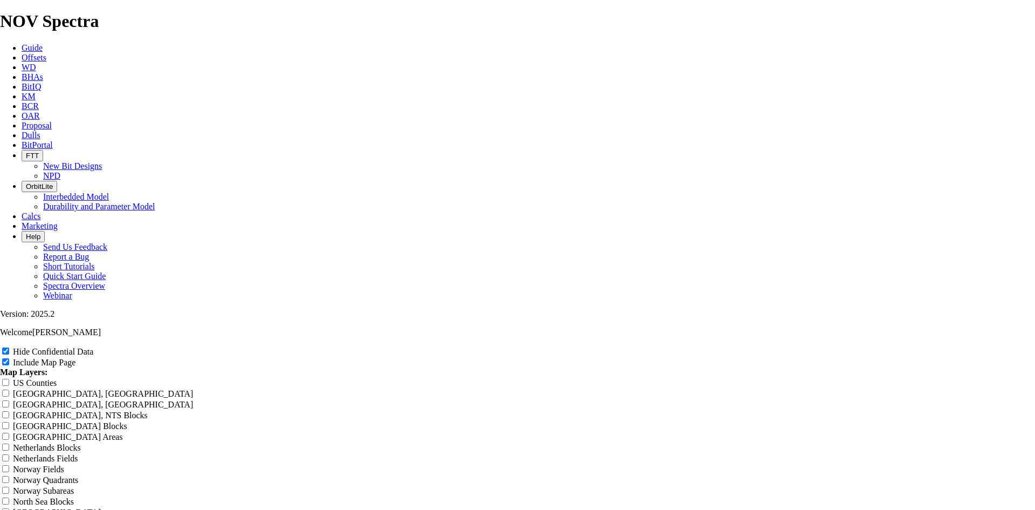
type input "7."
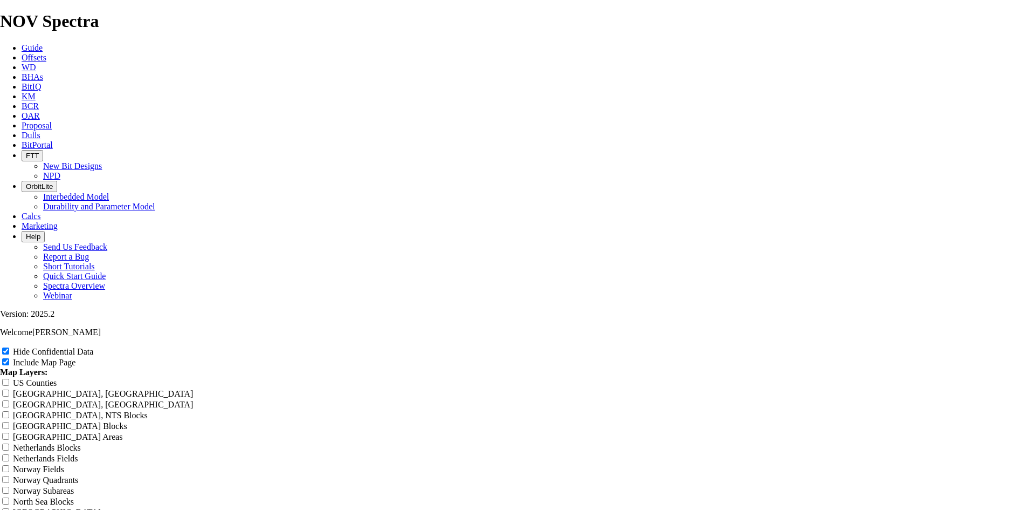
type input "7."
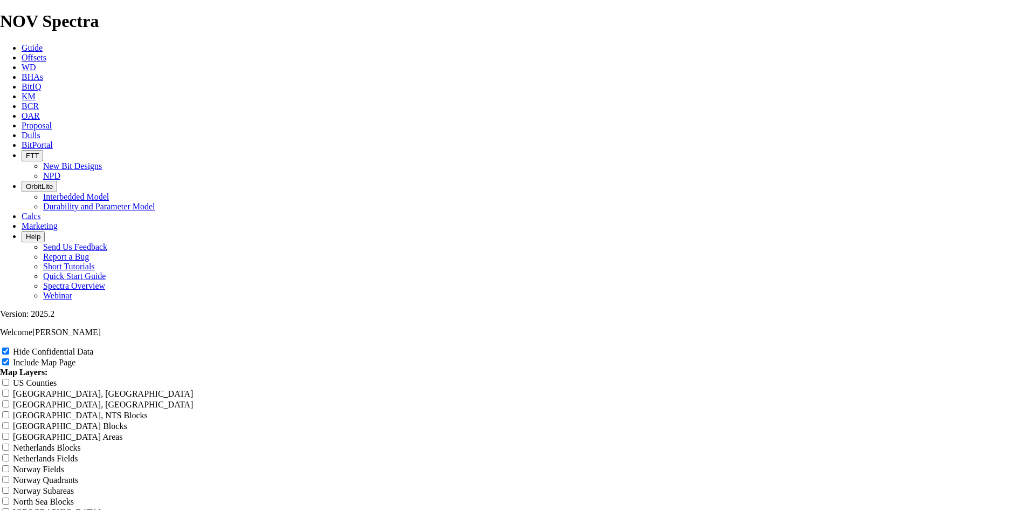
type input "7."
type input "7.8"
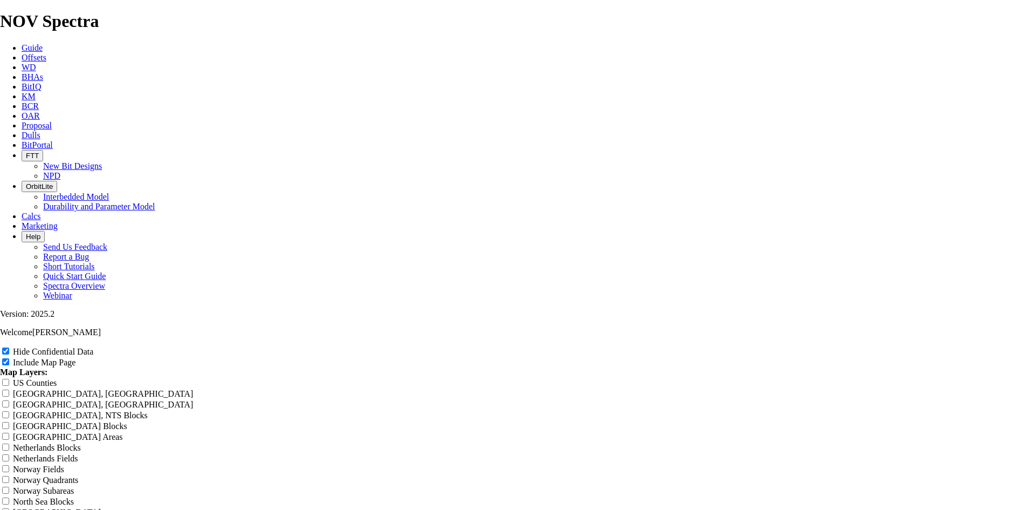
type input "7.8"
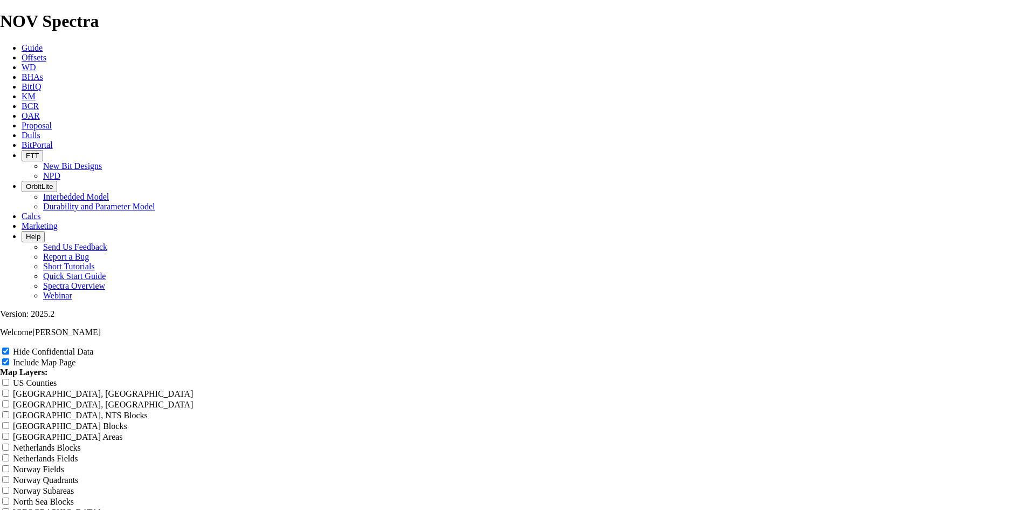
type input "7.8"
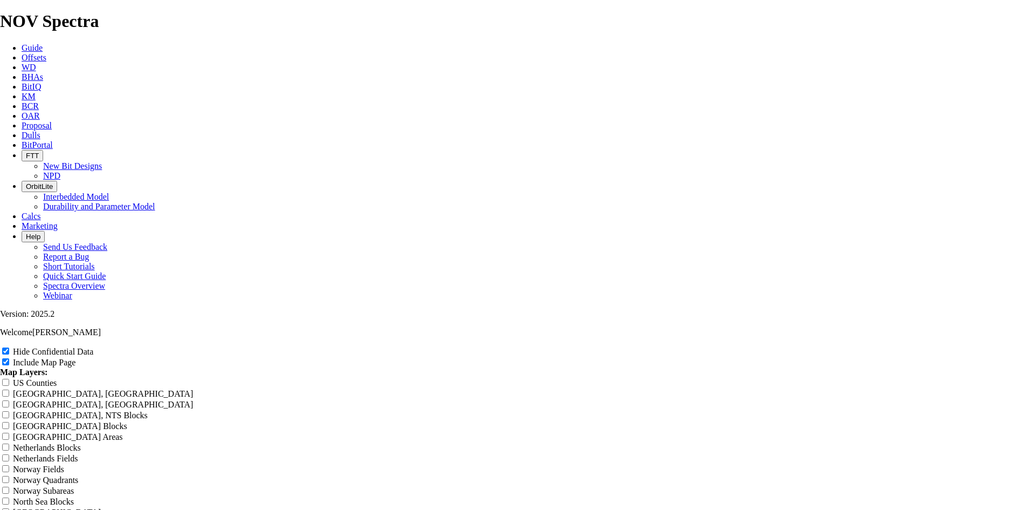
type input "7.8"
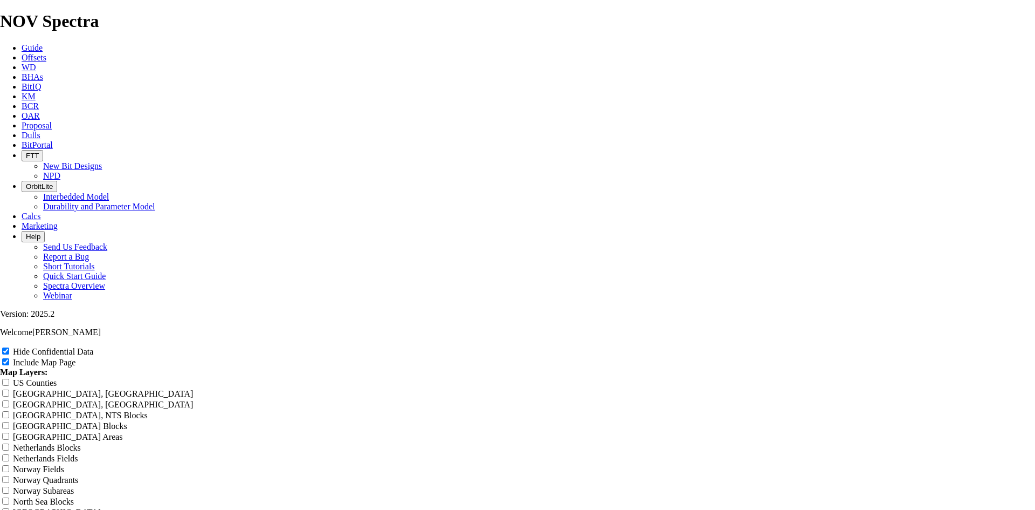
type input "7.8"
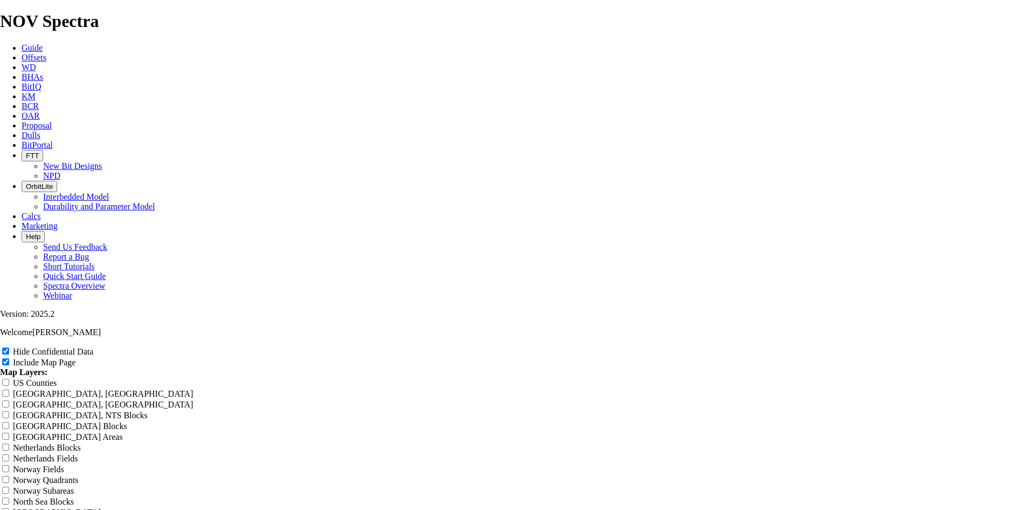
type input "7.8"
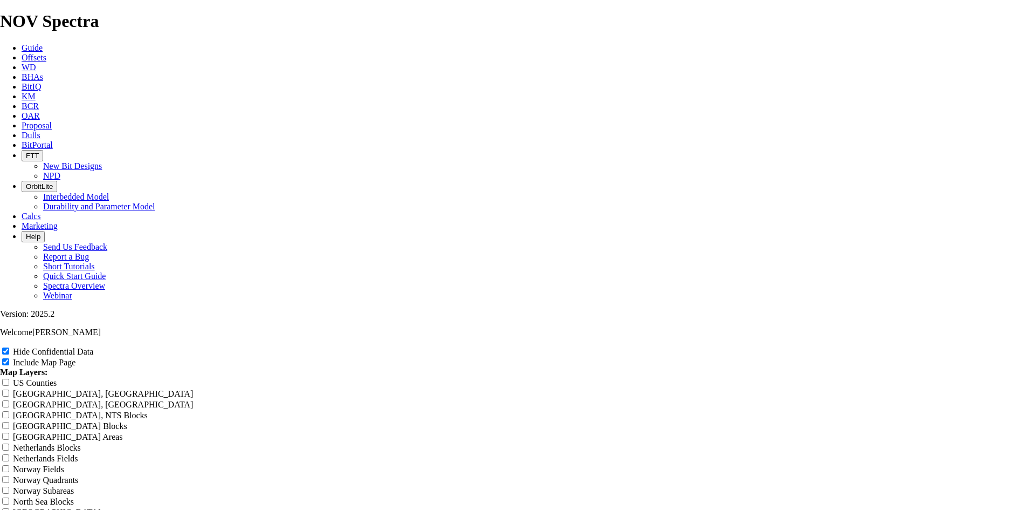
type input "7.8"
type input "7.88"
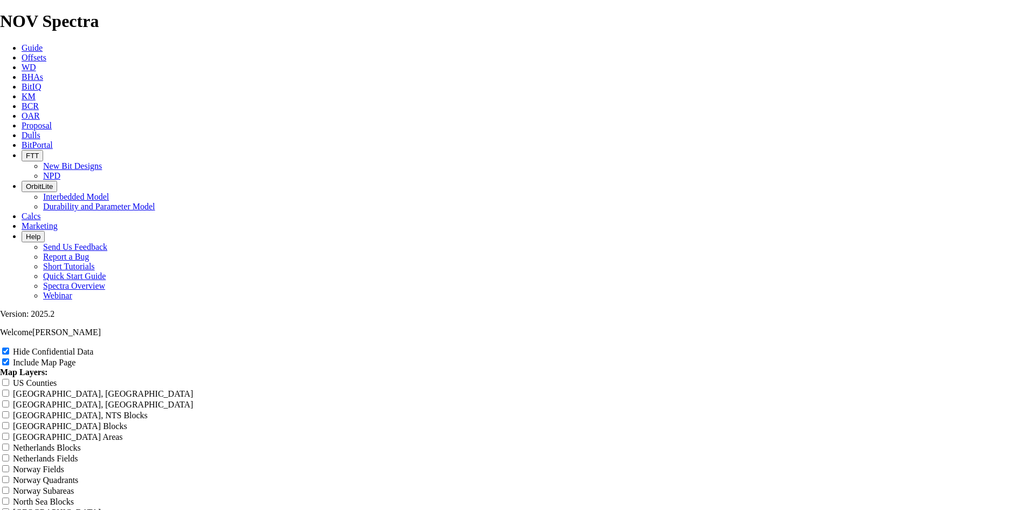
type input "7.88"
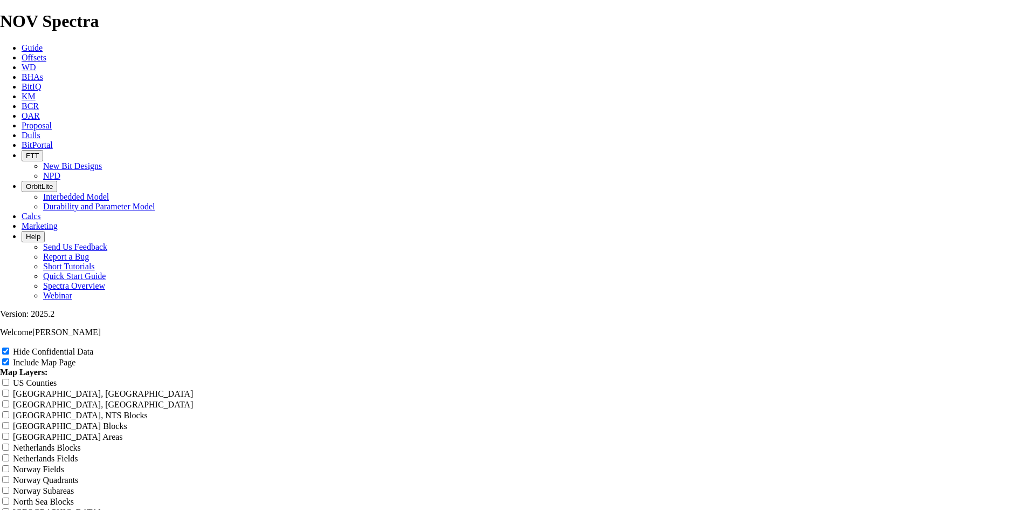
type input "7.88"
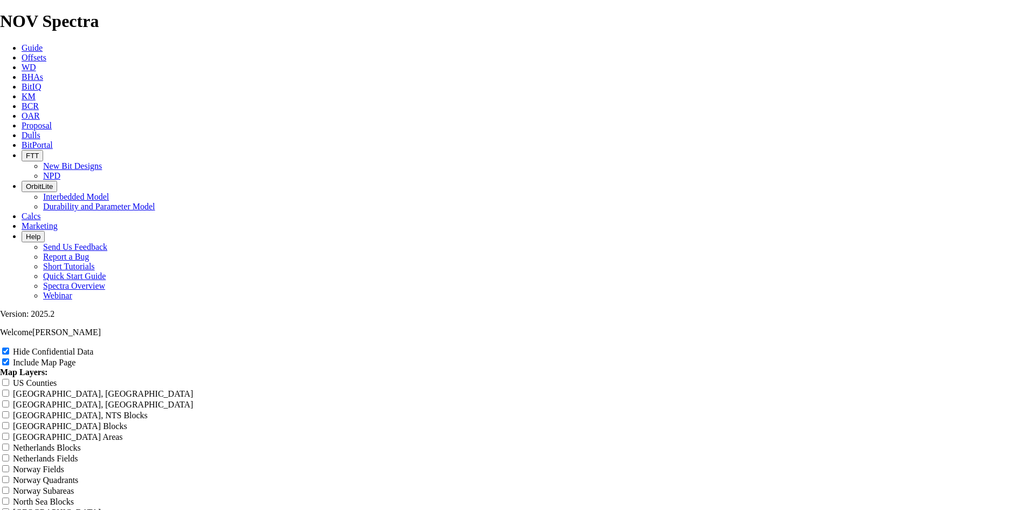
type input "7.88"
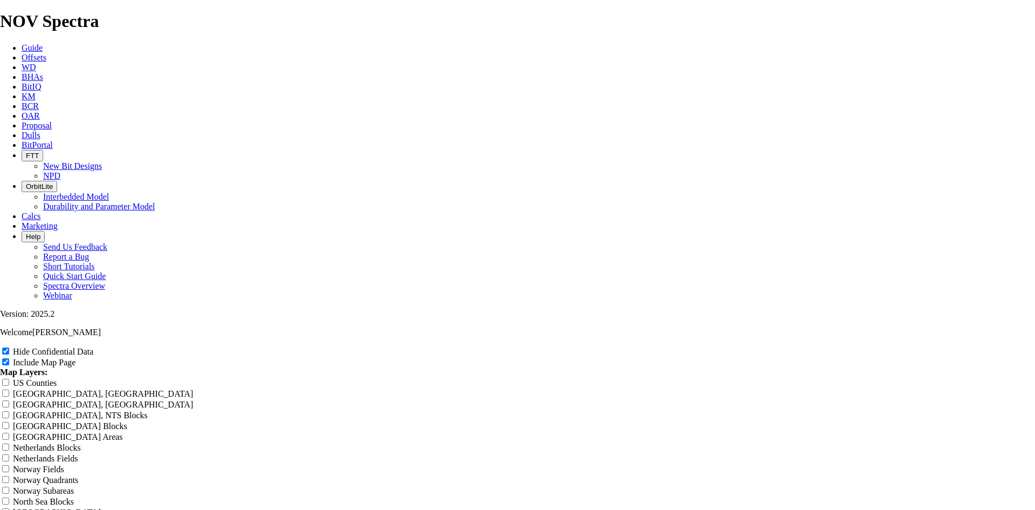
type input "7.88"
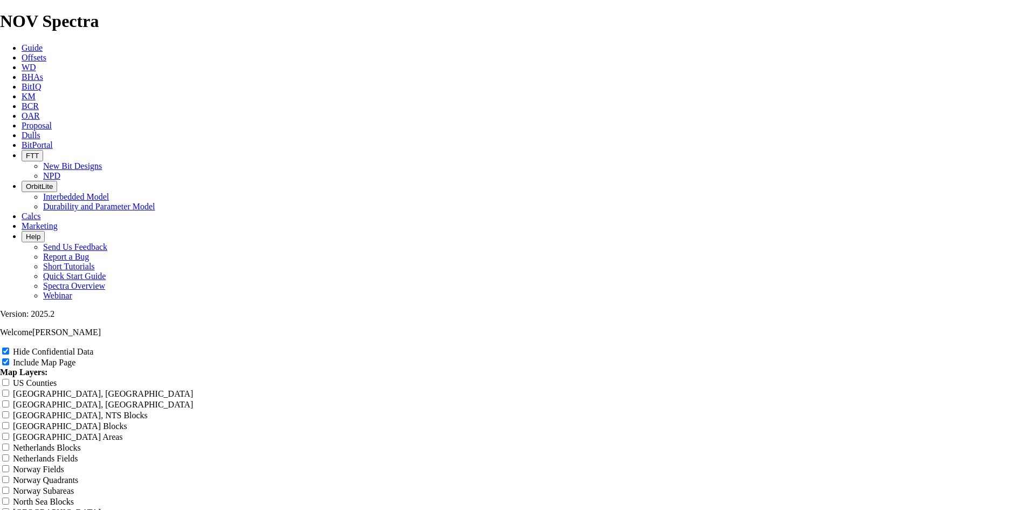
type input "7.88"
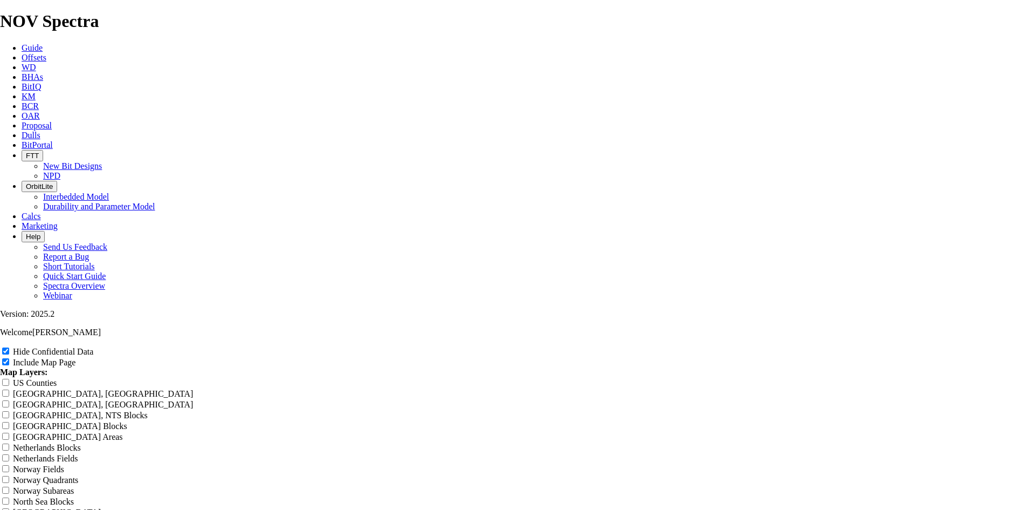
drag, startPoint x: 616, startPoint y: 417, endPoint x: 326, endPoint y: 395, distance: 291.0
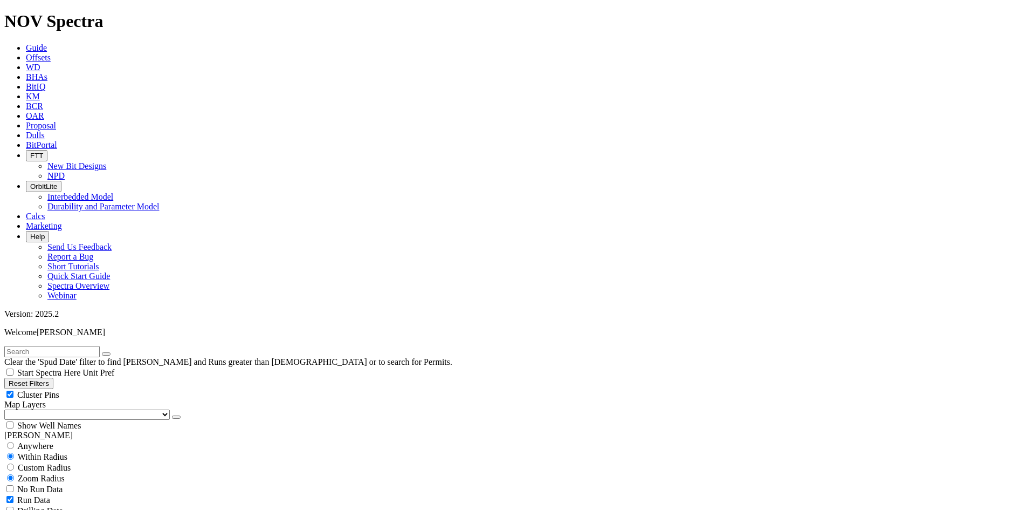
scroll to position [270, 0]
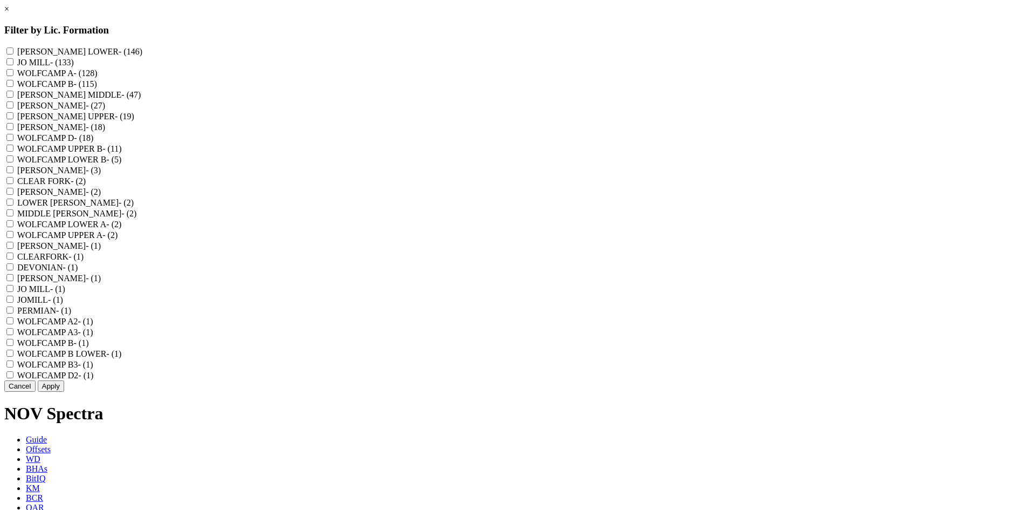
click at [142, 52] on label "[PERSON_NAME] LOWER - (146)" at bounding box center [79, 51] width 125 height 9
click at [13, 52] on LOWER "[PERSON_NAME] LOWER - (146)" at bounding box center [9, 50] width 7 height 7
click at [141, 99] on label "[PERSON_NAME] MIDDLE - (47)" at bounding box center [79, 94] width 124 height 9
click at [13, 98] on MIDDLE "[PERSON_NAME] MIDDLE - (47)" at bounding box center [9, 94] width 7 height 7
click at [134, 121] on label "[PERSON_NAME] UPPER - (19)" at bounding box center [75, 116] width 117 height 9
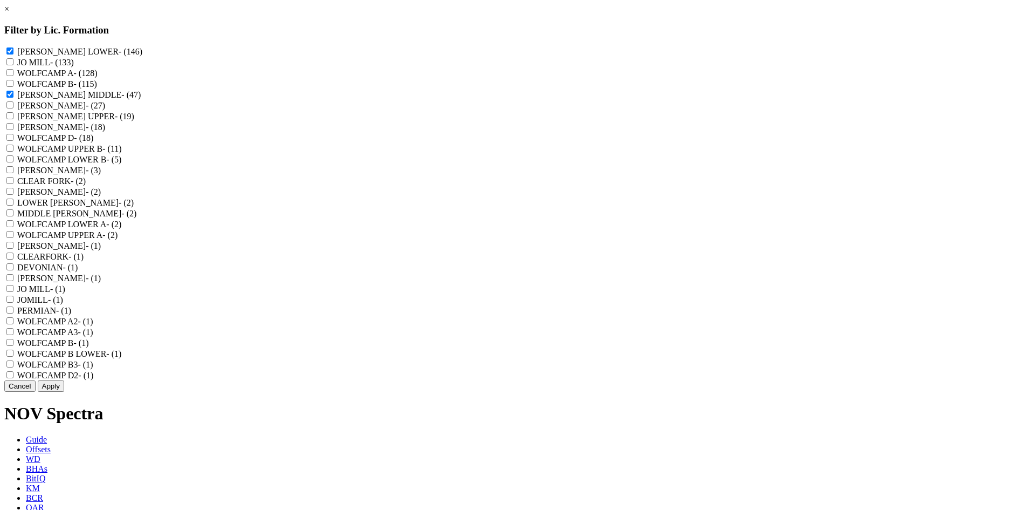
click at [13, 119] on UPPER "[PERSON_NAME] UPPER - (19)" at bounding box center [9, 115] width 7 height 7
click at [105, 132] on label "[PERSON_NAME] - (18)" at bounding box center [61, 126] width 88 height 9
click at [13, 130] on input "[PERSON_NAME] - (18)" at bounding box center [9, 126] width 7 height 7
click at [134, 207] on label "LOWER [PERSON_NAME] - (2)" at bounding box center [75, 202] width 116 height 9
click at [13, 205] on SPRABERRY "LOWER [PERSON_NAME] - (2)" at bounding box center [9, 201] width 7 height 7
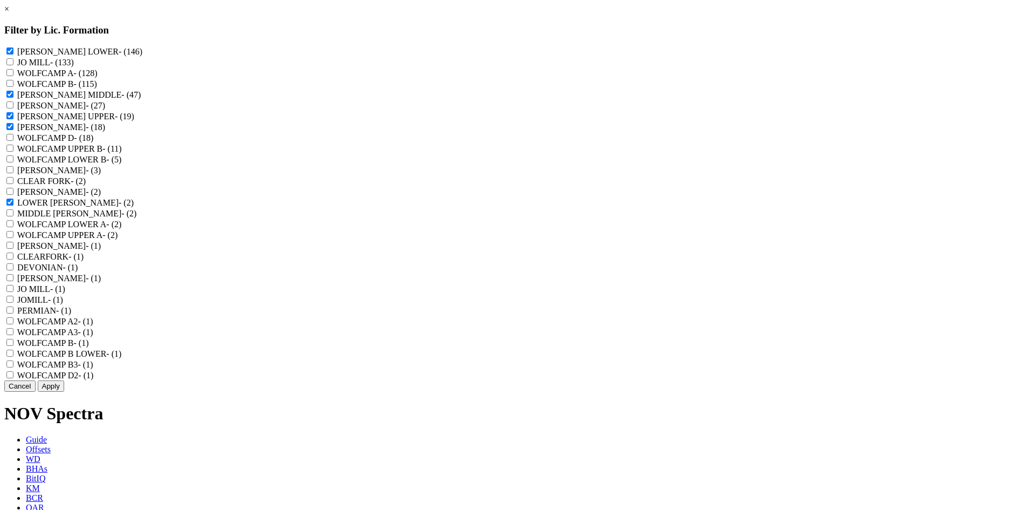
click at [136, 218] on label "MIDDLE [PERSON_NAME] - (2)" at bounding box center [76, 213] width 119 height 9
click at [13, 216] on SPRABERRY "MIDDLE [PERSON_NAME] - (2)" at bounding box center [9, 212] width 7 height 7
click at [64, 392] on button "Apply" at bounding box center [51, 385] width 26 height 11
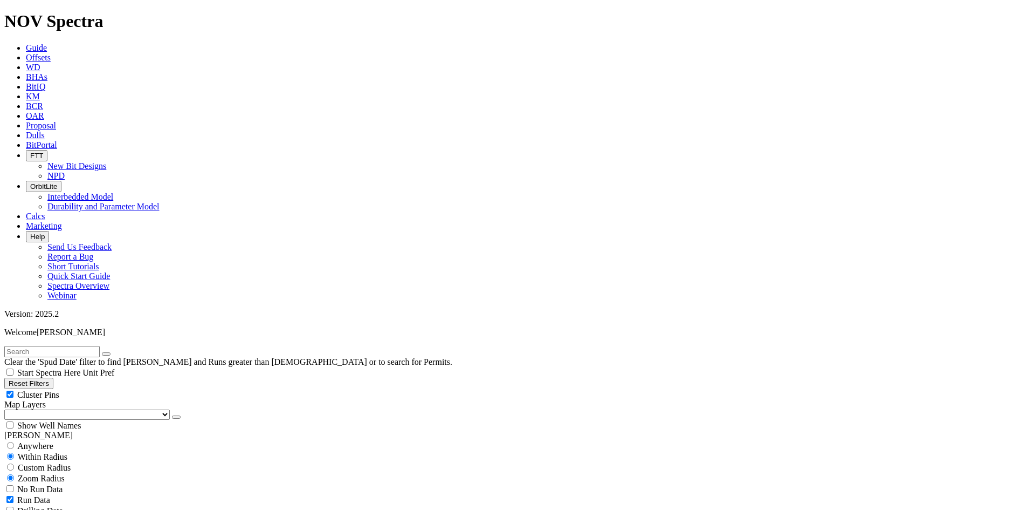
type input "150"
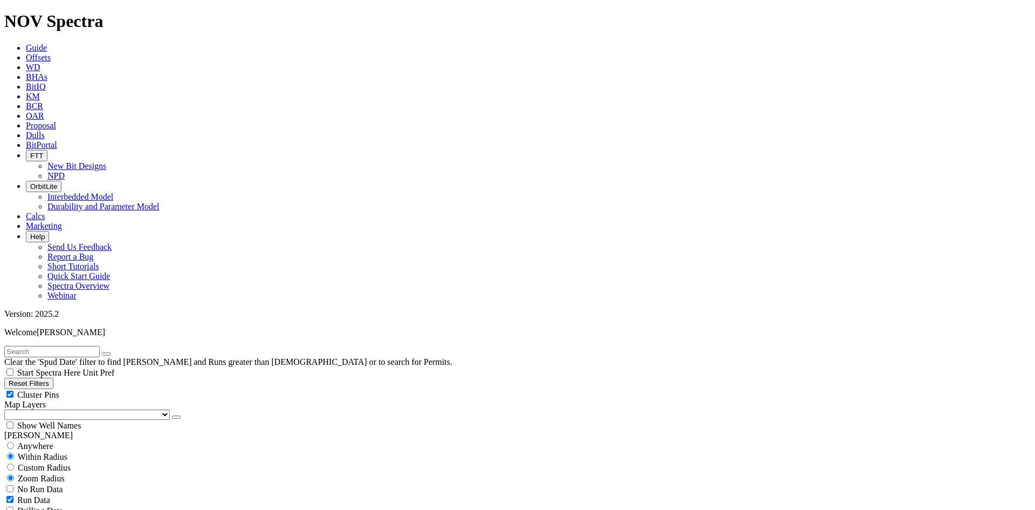
type input "8000"
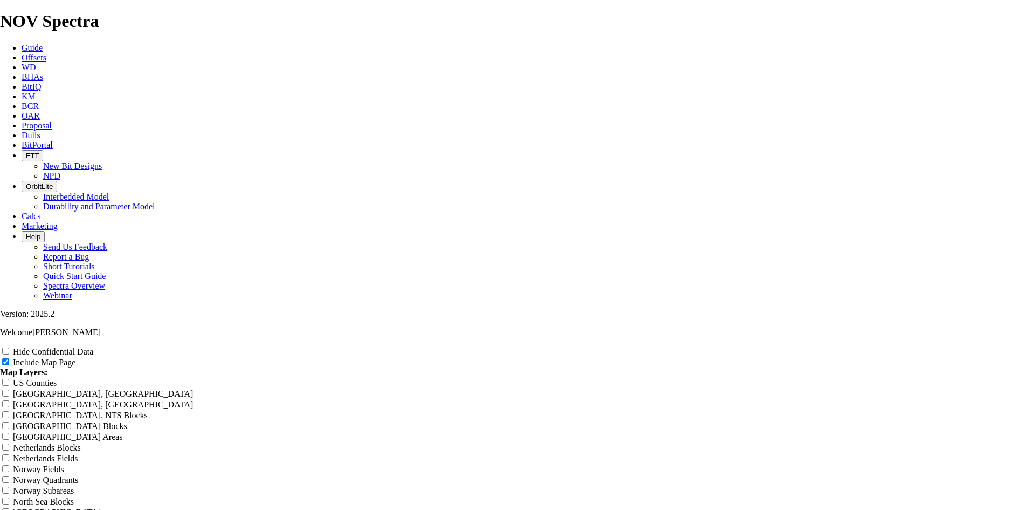
click at [9, 347] on input "Hide Confidential Data" at bounding box center [5, 350] width 7 height 7
checkbox input "true"
drag, startPoint x: 508, startPoint y: 74, endPoint x: 292, endPoint y: 75, distance: 216.3
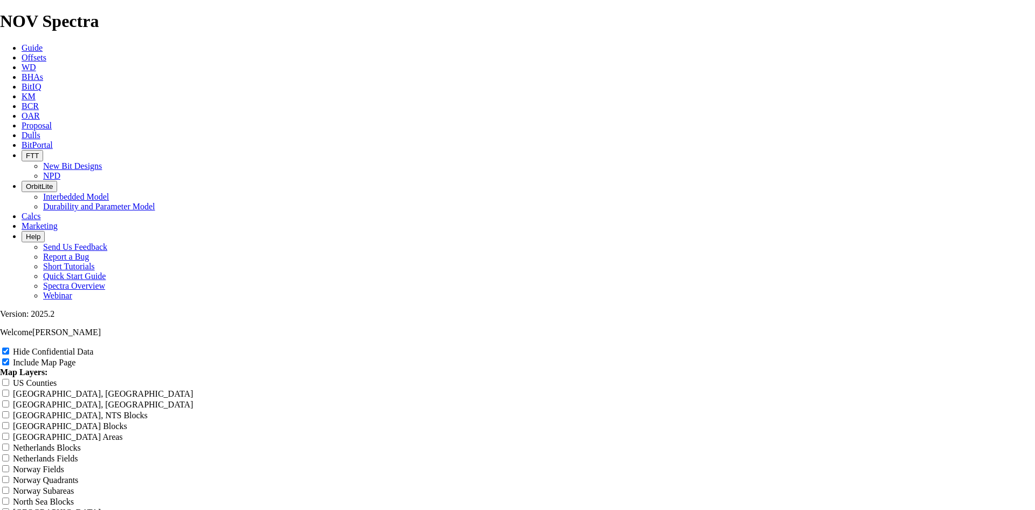
paste input "7.88 TKF63 N Lower [PERSON_NAME]"
type input "7.88 TKF63 N Lower [PERSON_NAME]"
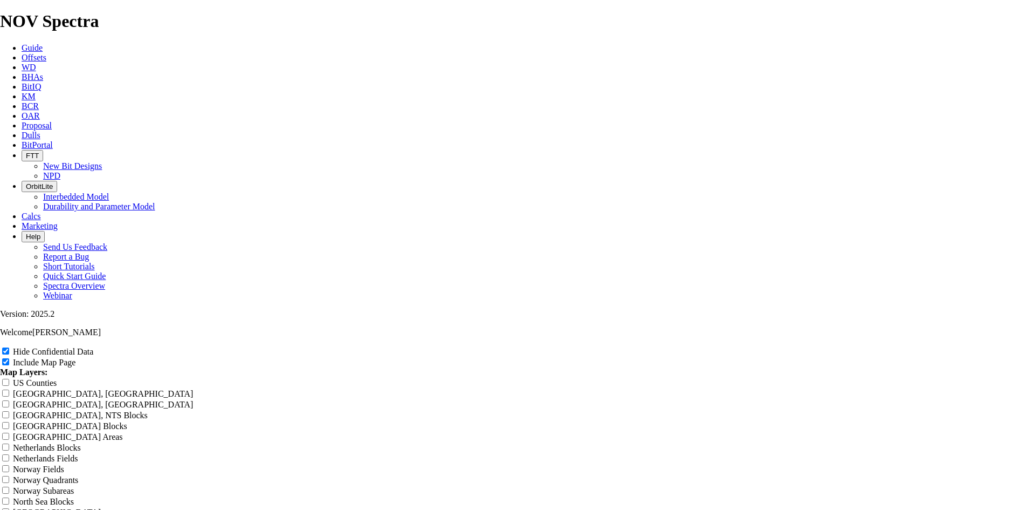
type input "7.88 TKF63 N Lower [PERSON_NAME]"
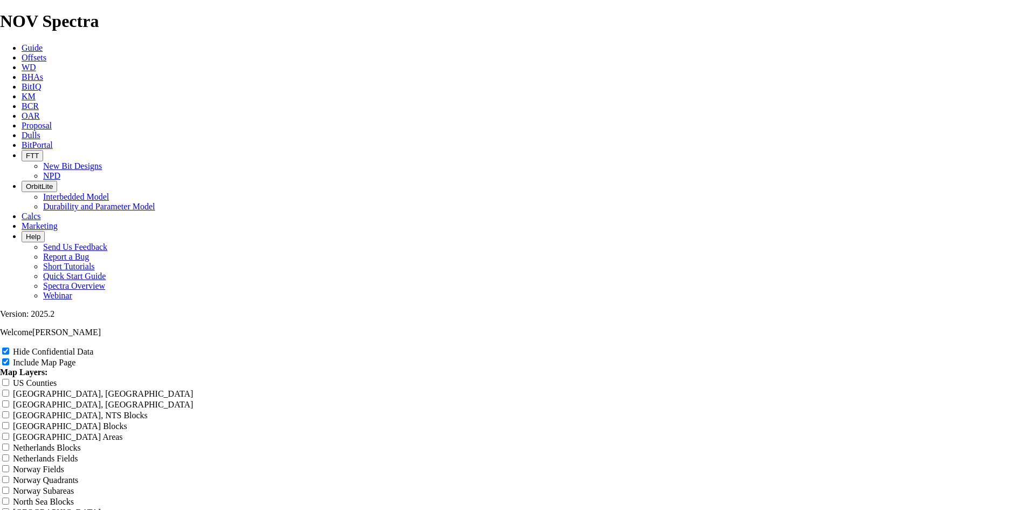
type input "7.88 TKF63 N Lower [PERSON_NAME]"
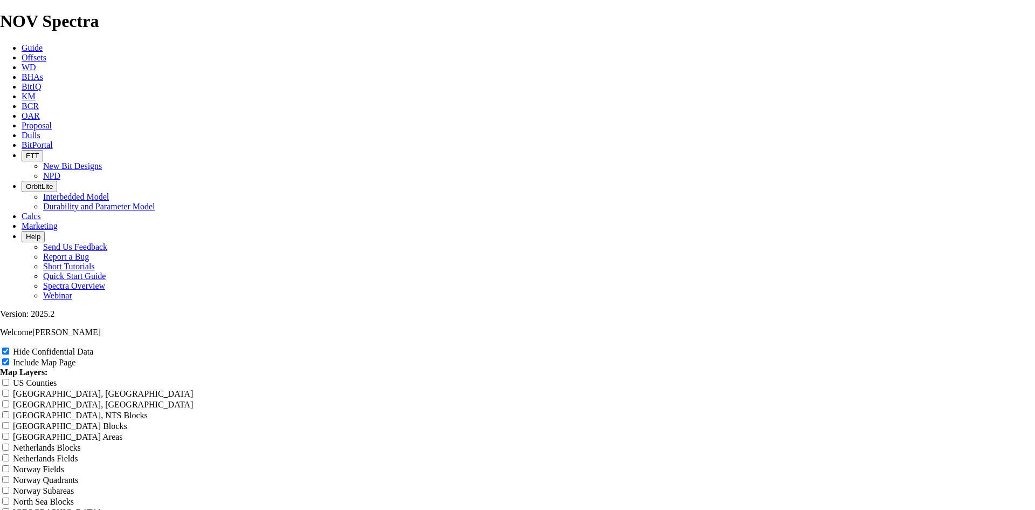
type input "7.88 TKF63 N Lower [PERSON_NAME]"
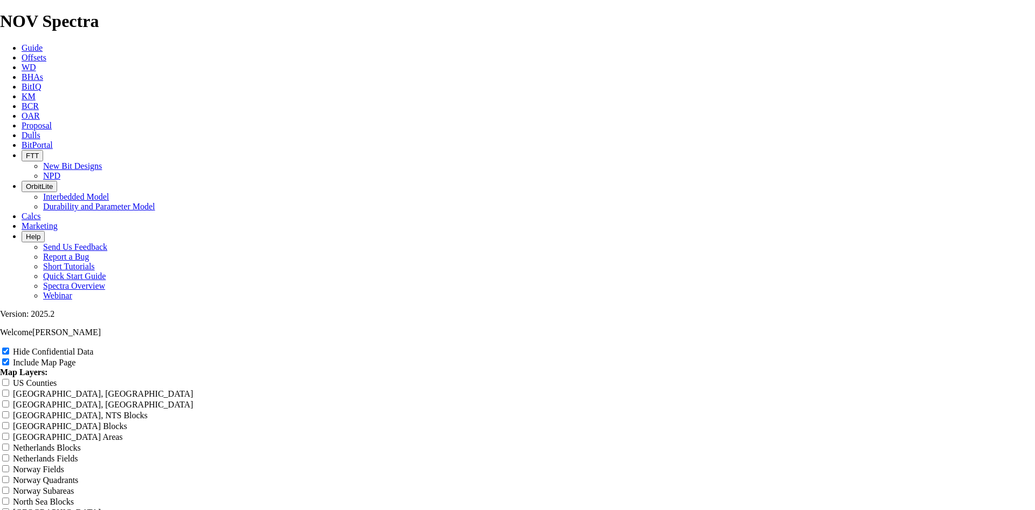
type input "7.88 TKF63 N Lower [PERSON_NAME]"
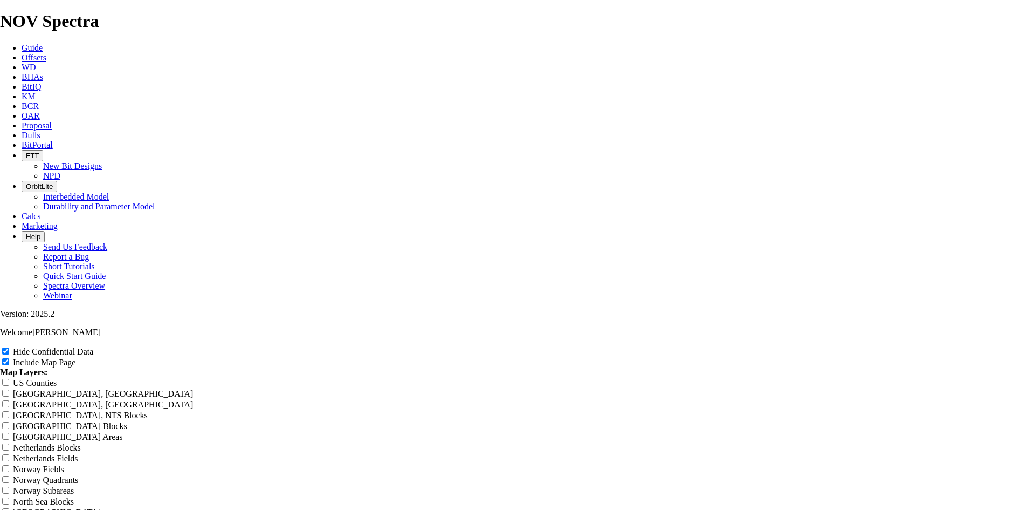
type input "7.88 TKF63 N Lower [PERSON_NAME]"
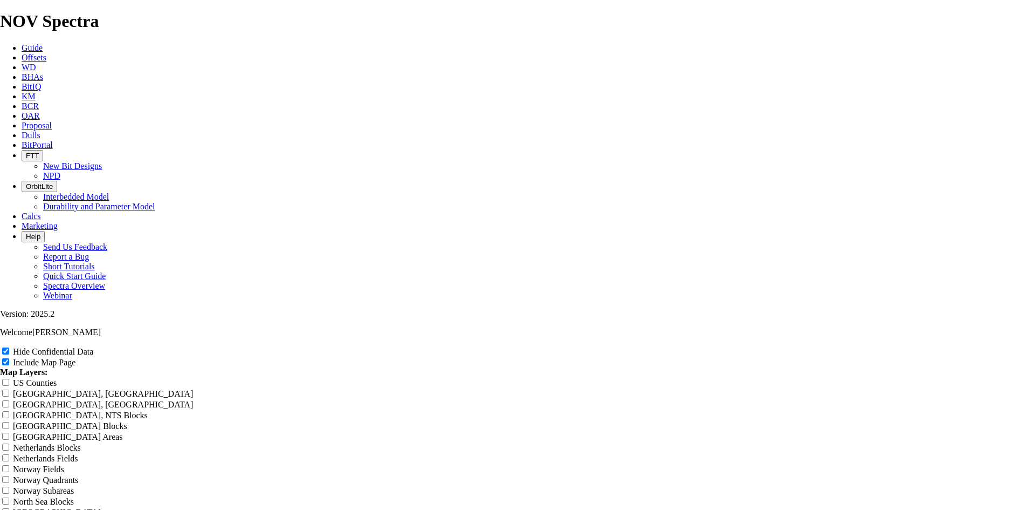
type input "7.88 TKF63 N Lower [PERSON_NAME]"
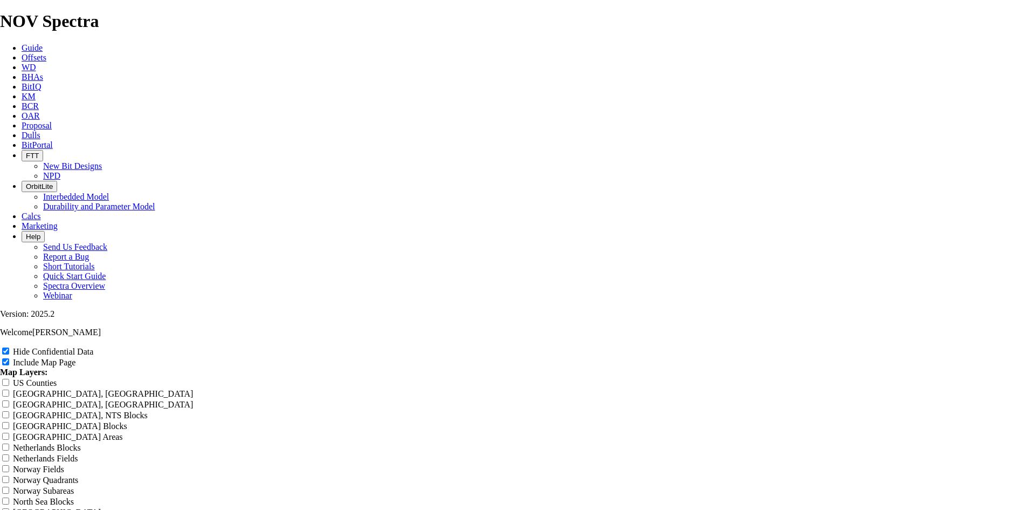
drag, startPoint x: 1007, startPoint y: 348, endPoint x: 251, endPoint y: 86, distance: 800.2
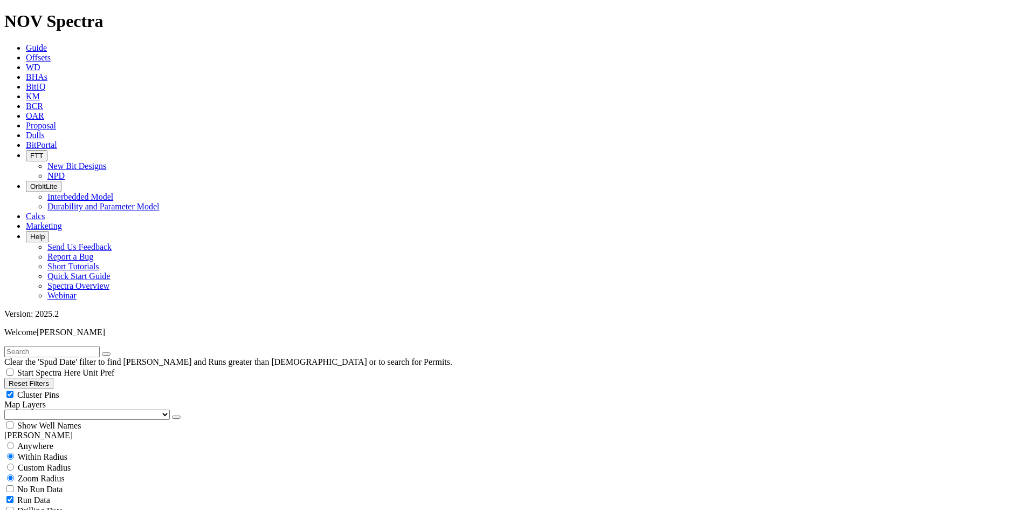
scroll to position [162, 0]
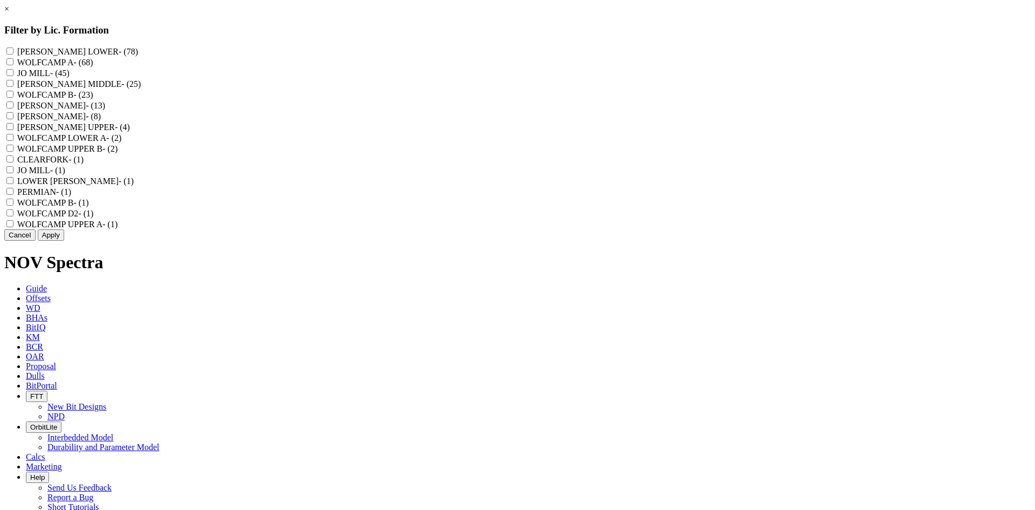
click at [500, 46] on div "SPRABERRY LOWER - (78)" at bounding box center [517, 51] width 1027 height 11
click at [138, 53] on label "SPRABERRY LOWER - (78)" at bounding box center [77, 51] width 121 height 9
click at [13, 53] on LOWER "SPRABERRY LOWER - (78)" at bounding box center [9, 50] width 7 height 7
checkbox LOWER "true"
click at [141, 88] on label "SPRABERRY MIDDLE - (25)" at bounding box center [79, 83] width 124 height 9
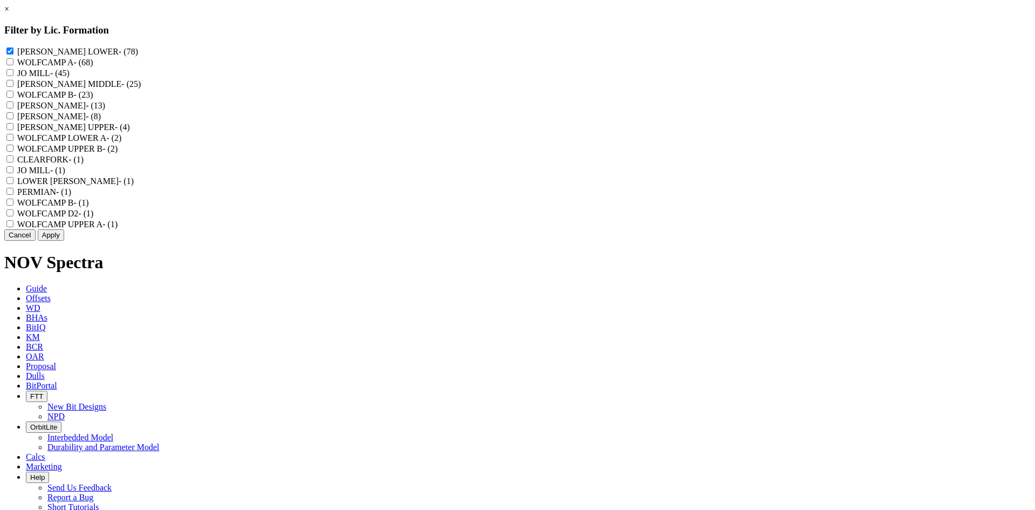
click at [13, 87] on MIDDLE "SPRABERRY MIDDLE - (25)" at bounding box center [9, 83] width 7 height 7
checkbox MIDDLE "true"
click at [101, 121] on label "SPRABERRY - (8)" at bounding box center [59, 116] width 84 height 9
click at [13, 119] on input "SPRABERRY - (8)" at bounding box center [9, 115] width 7 height 7
checkbox input "true"
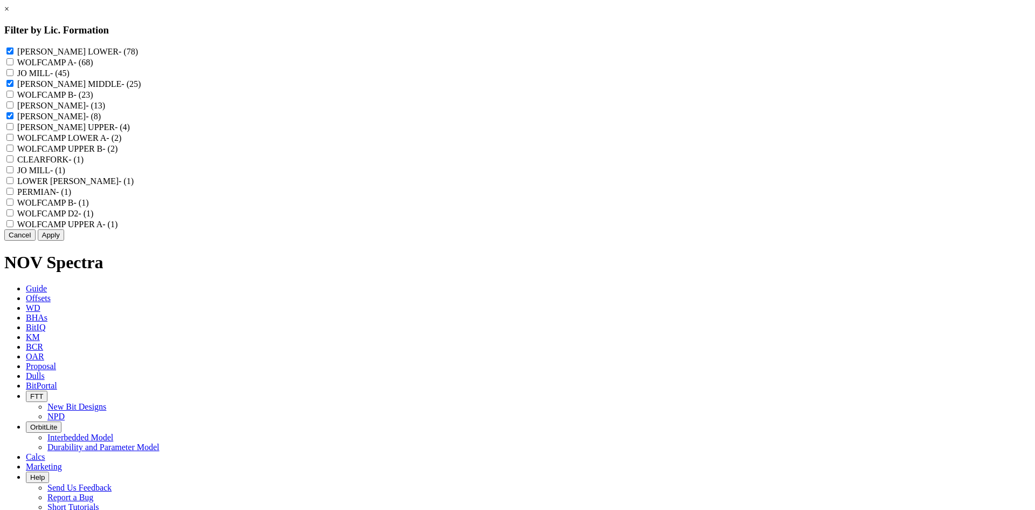
click at [130, 132] on label "SPRABERRY UPPER - (4)" at bounding box center [73, 126] width 113 height 9
click at [13, 130] on UPPER "SPRABERRY UPPER - (4)" at bounding box center [9, 126] width 7 height 7
checkbox UPPER "true"
click at [134, 186] on label "LOWER SPRABERRY - (1)" at bounding box center [75, 180] width 116 height 9
click at [13, 184] on SPRABERRY "LOWER SPRABERRY - (1)" at bounding box center [9, 180] width 7 height 7
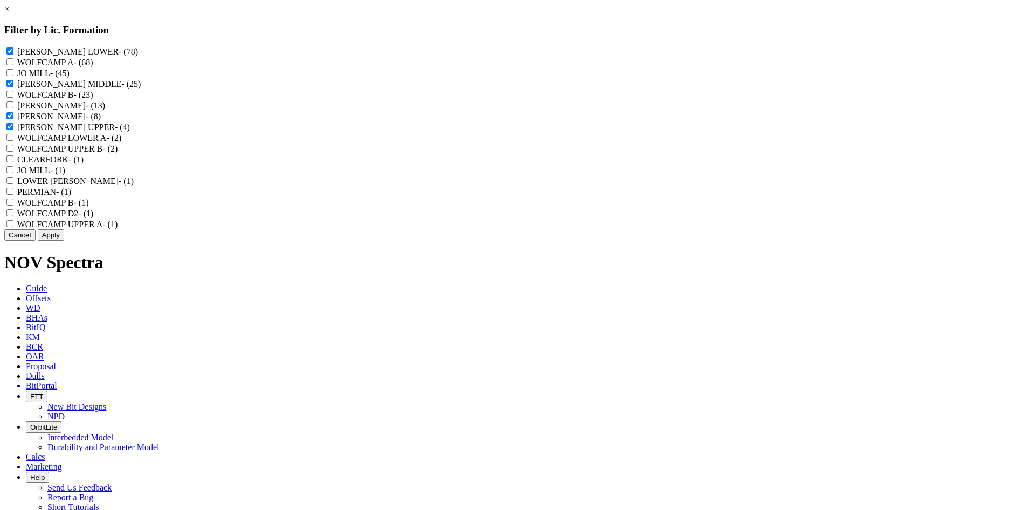
checkbox SPRABERRY "true"
click at [64, 241] on button "Apply" at bounding box center [51, 234] width 26 height 11
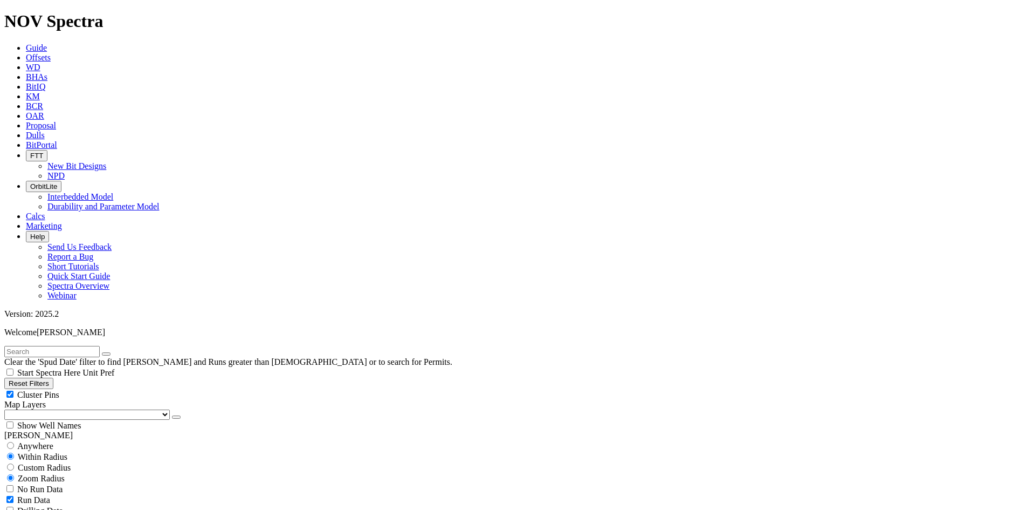
type input "18000"
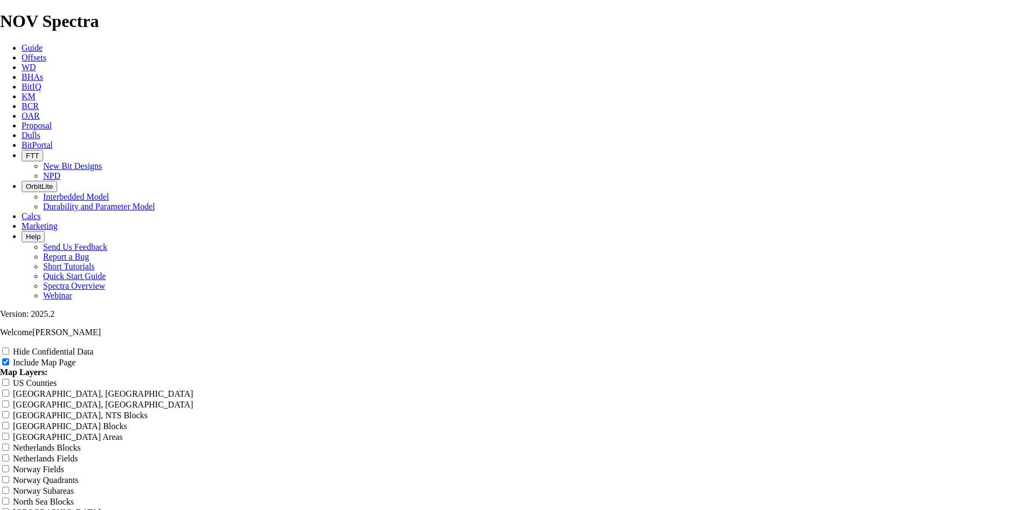
click at [1022, 346] on div "Hide Confidential Data Include Map Page Map Layers: US Counties Alberta, CA Tow…" at bounding box center [517, 441] width 1035 height 191
click at [93, 347] on label "Hide Confidential Data" at bounding box center [53, 351] width 80 height 9
click at [9, 347] on input "Hide Confidential Data" at bounding box center [5, 350] width 7 height 7
checkbox input "true"
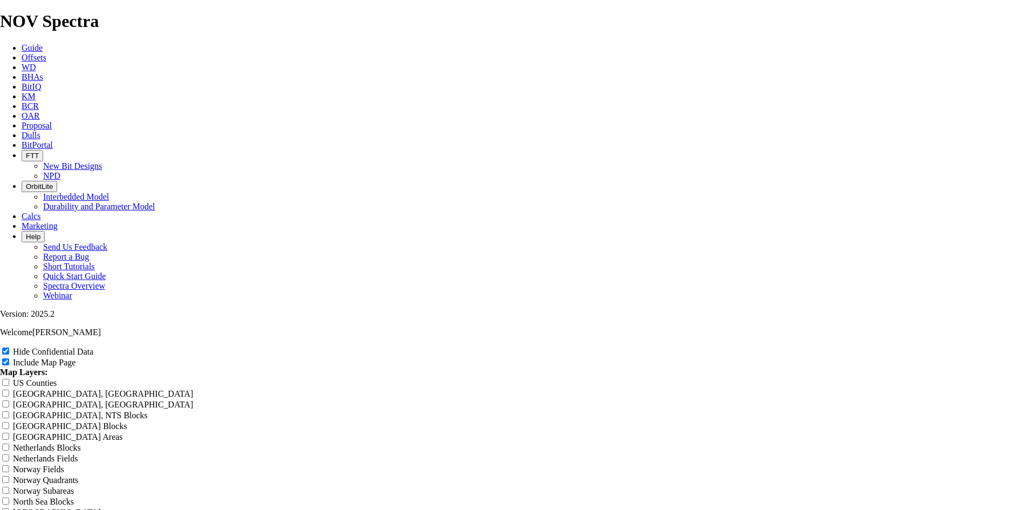
scroll to position [1618, 0]
drag, startPoint x: 606, startPoint y: 267, endPoint x: 388, endPoint y: 263, distance: 217.4
paste input "7.88 TKF63 N Lower [PERSON_NAME]"
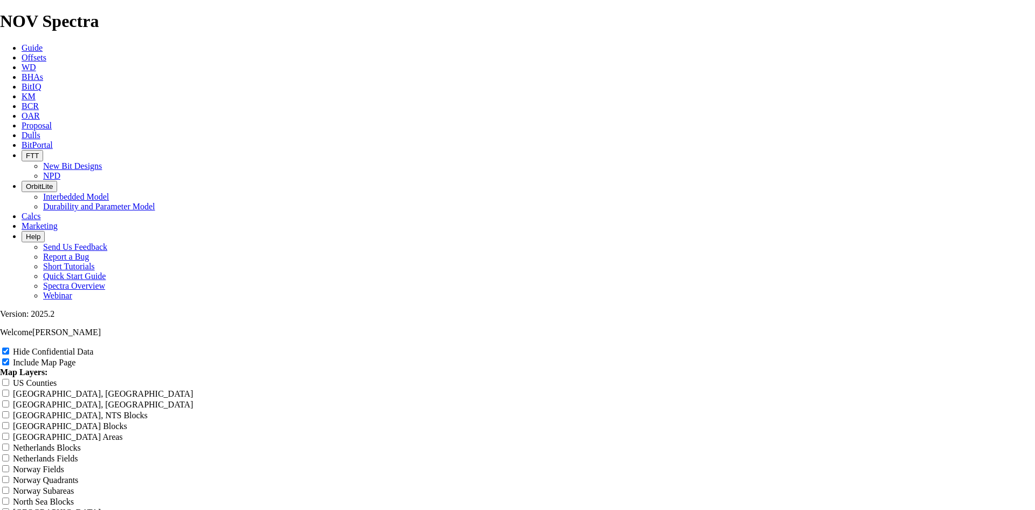
type input "7.88 TKF63 N Lower [PERSON_NAME]"
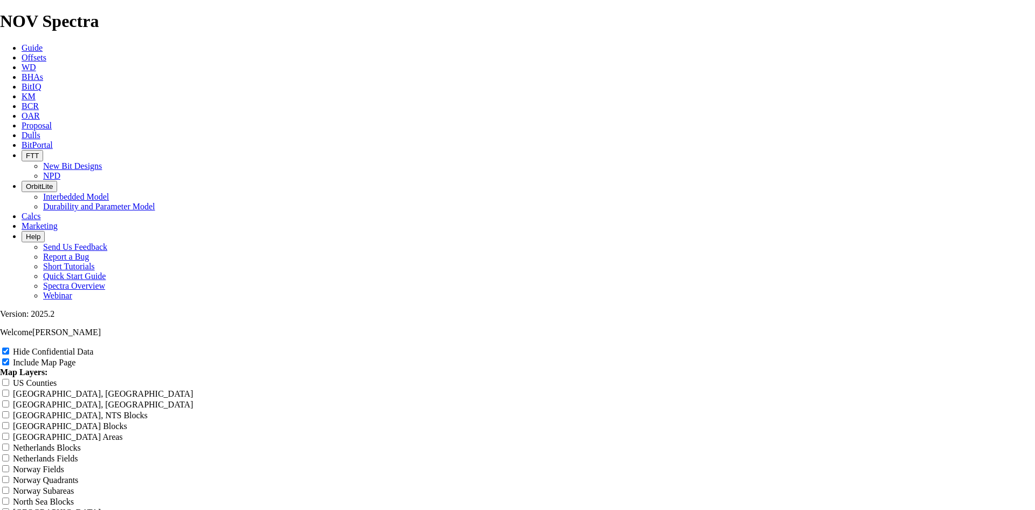
type input "7.88 TKF63 N Lower [PERSON_NAME]"
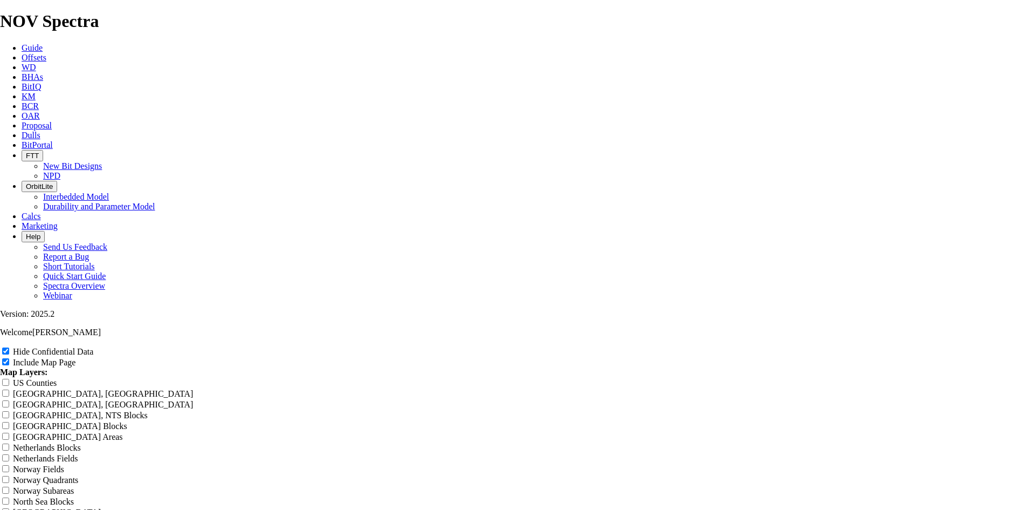
type input "7.88 TKF63 N Lower [PERSON_NAME]"
